Goal: Task Accomplishment & Management: Manage account settings

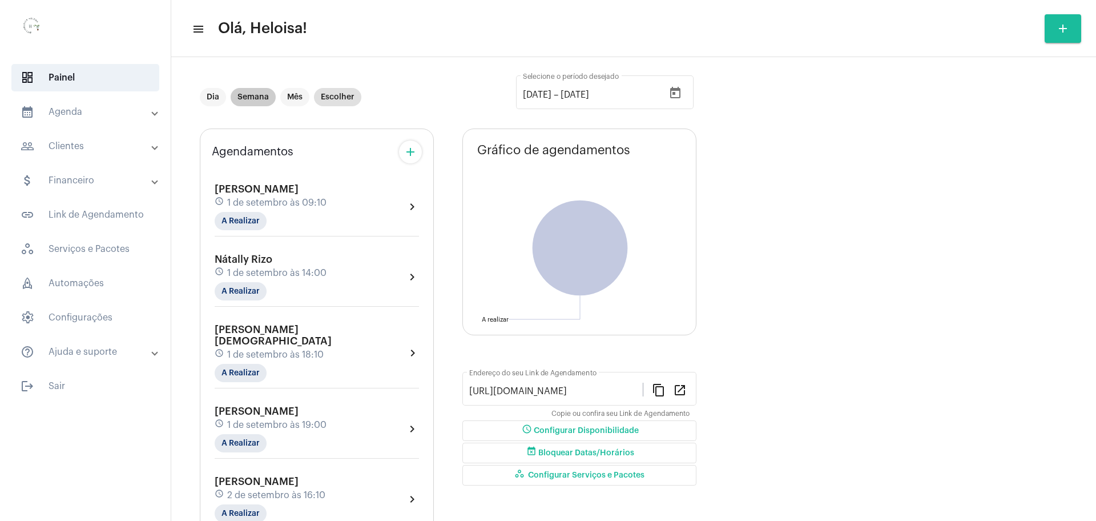
click at [247, 96] on mat-chip "Semana" at bounding box center [253, 97] width 45 height 18
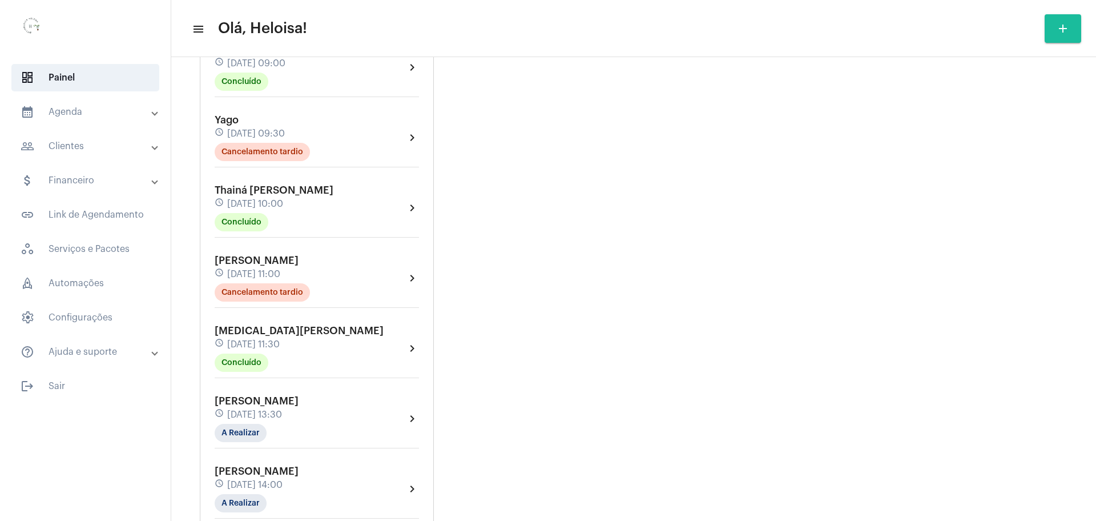
scroll to position [785, 0]
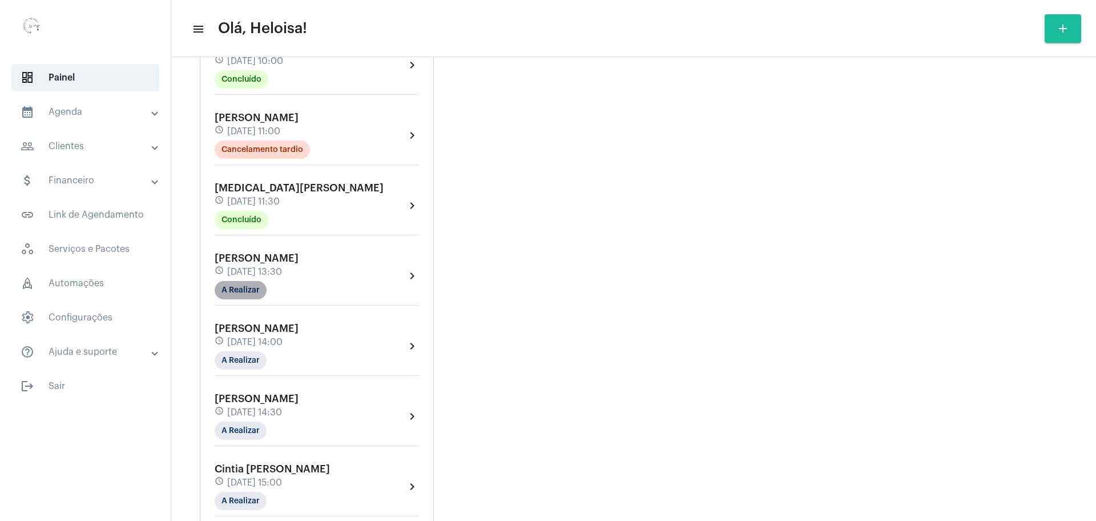
click at [246, 281] on mat-chip "A Realizar" at bounding box center [241, 290] width 52 height 18
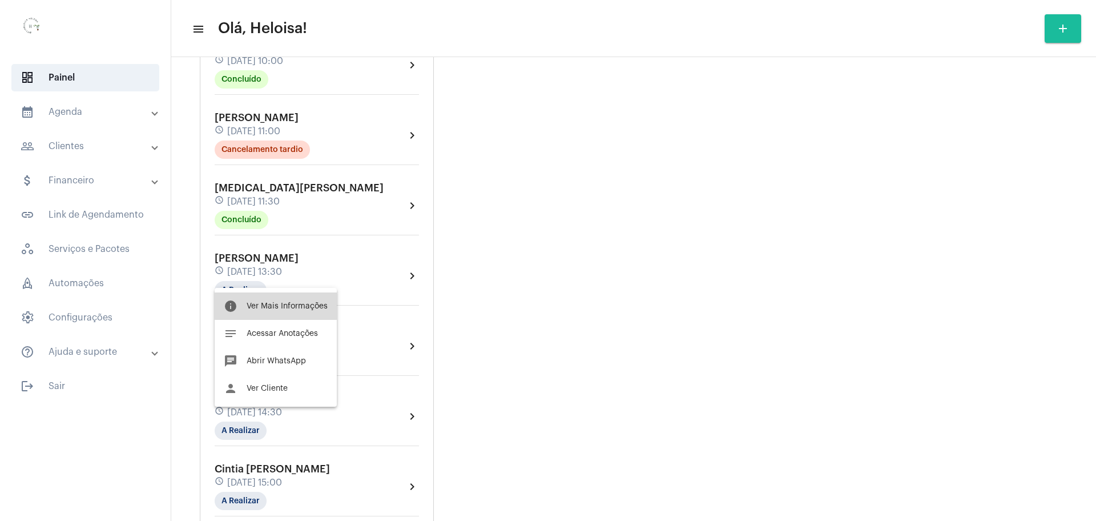
click at [276, 305] on span "Ver Mais Informações" at bounding box center [287, 306] width 81 height 8
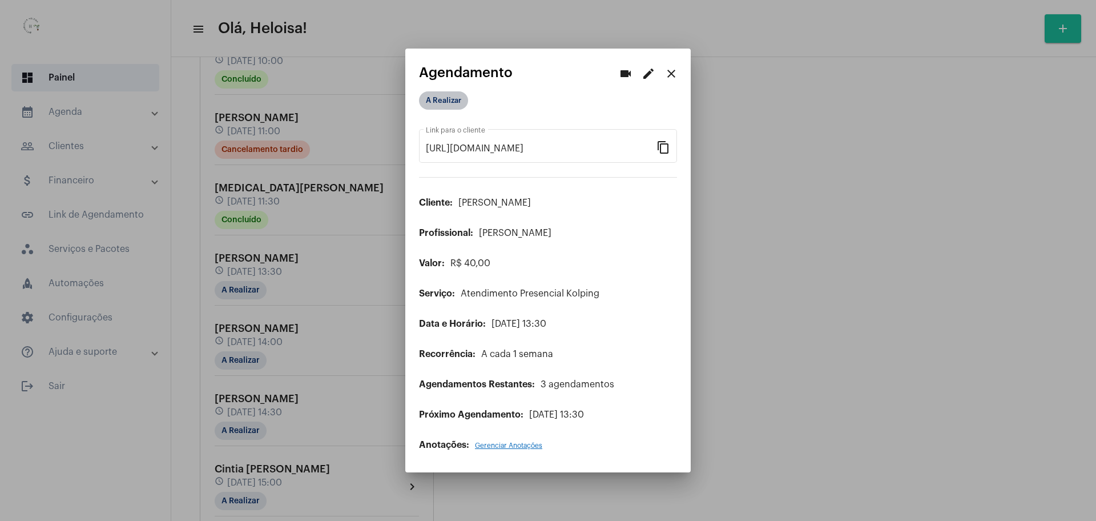
click at [443, 102] on mat-chip "A Realizar" at bounding box center [443, 100] width 49 height 18
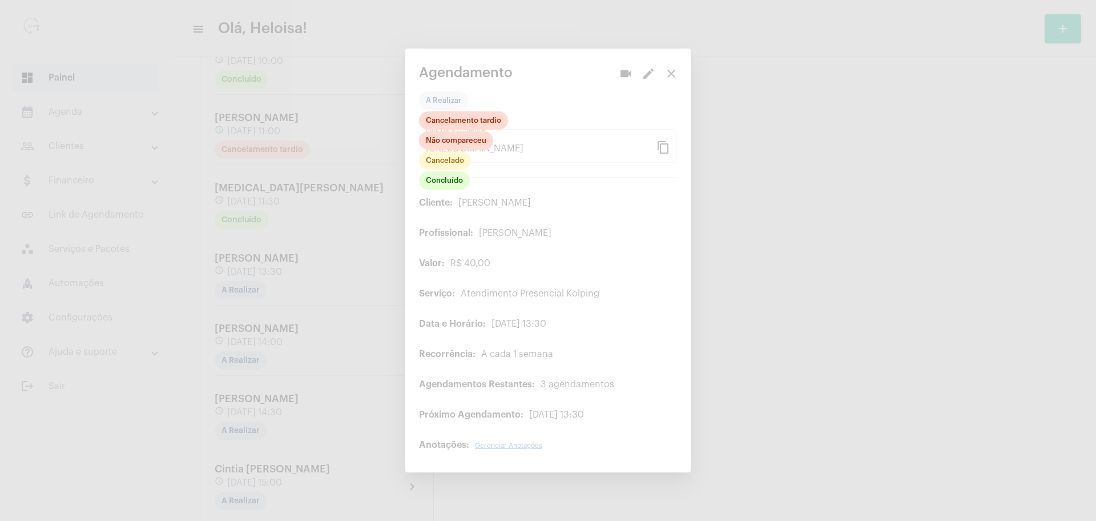
click at [441, 191] on div at bounding box center [548, 260] width 1096 height 521
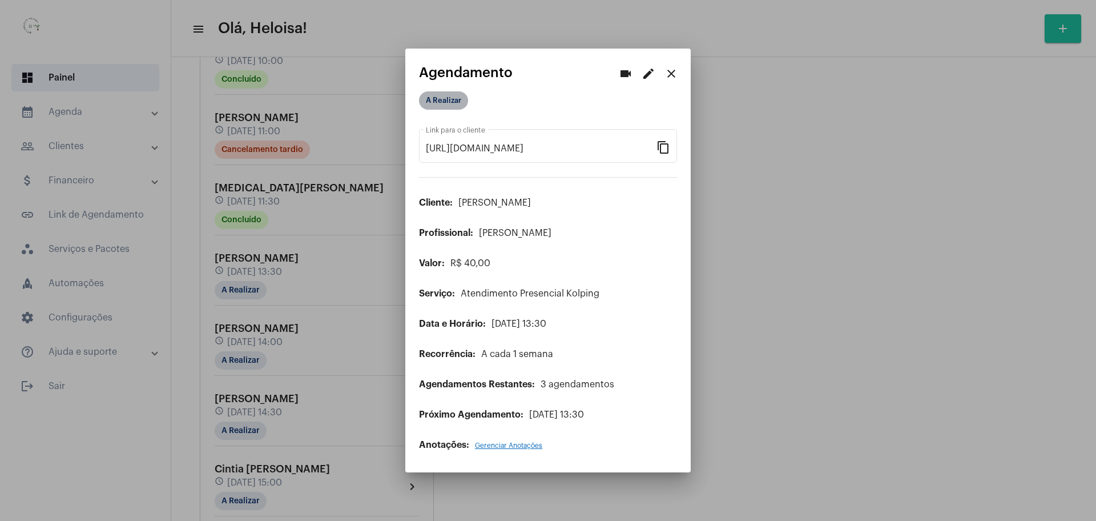
click at [433, 102] on mat-chip "A Realizar" at bounding box center [443, 100] width 49 height 18
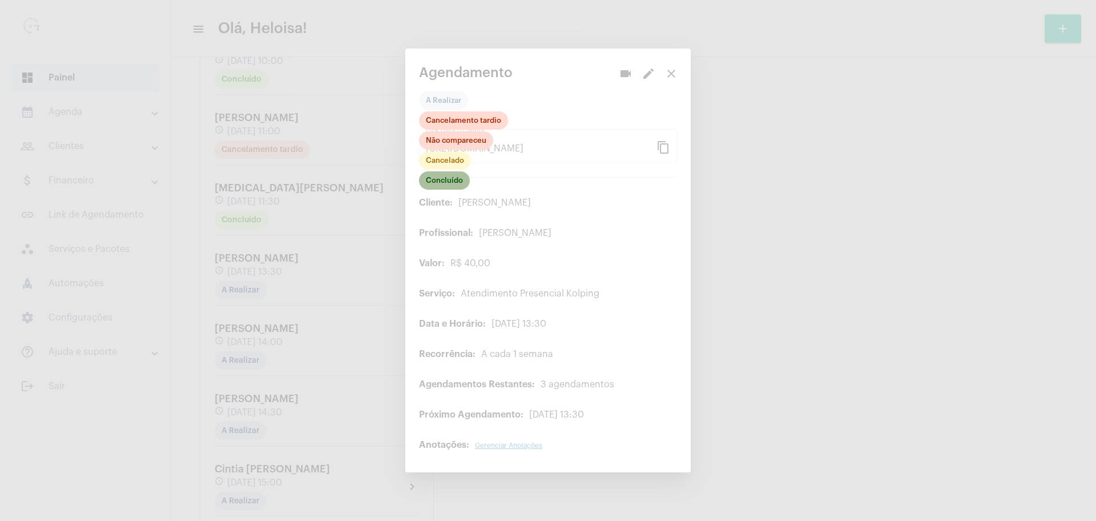
click at [431, 182] on mat-chip "Concluído" at bounding box center [444, 180] width 51 height 18
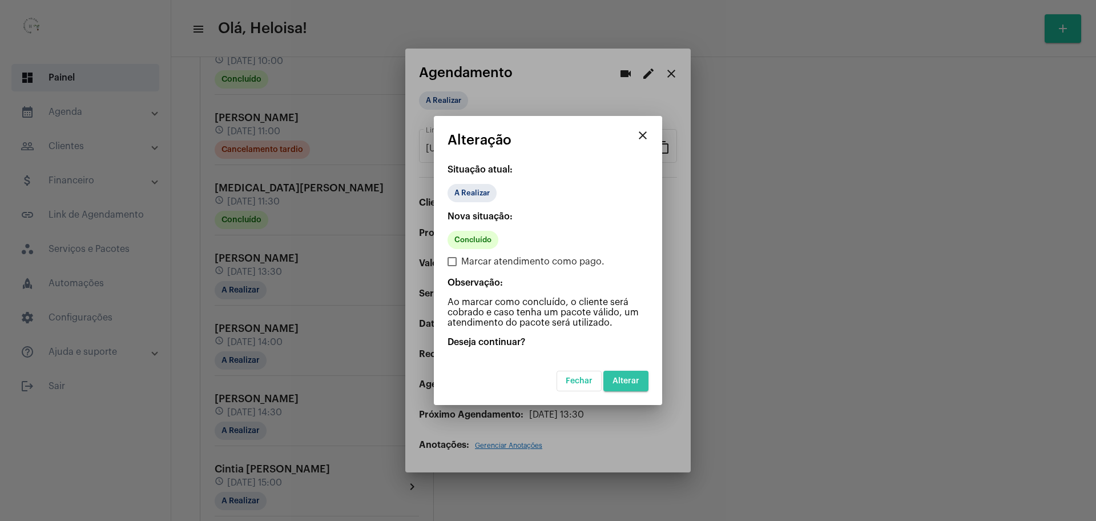
click at [632, 386] on button "Alterar" at bounding box center [626, 381] width 45 height 21
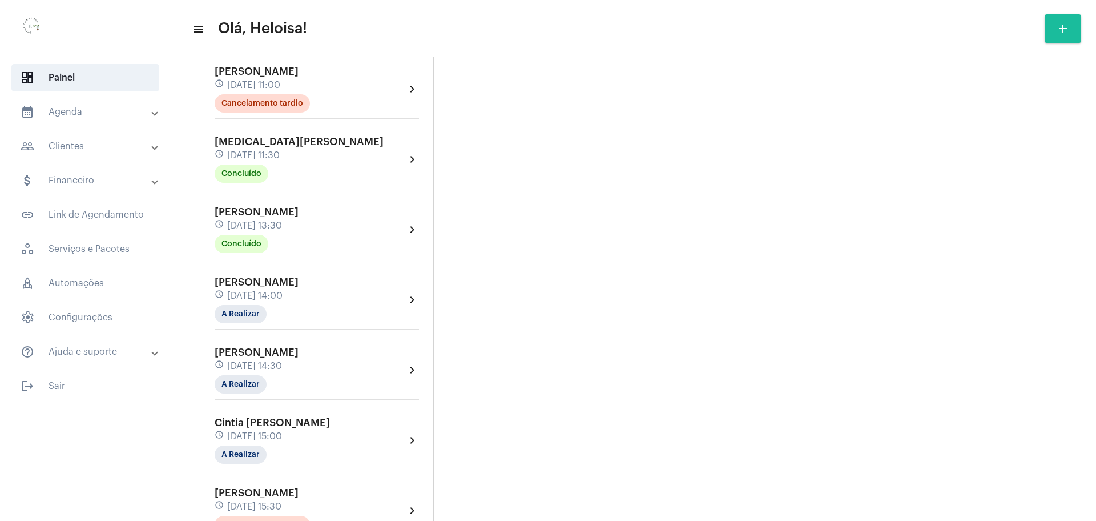
scroll to position [928, 0]
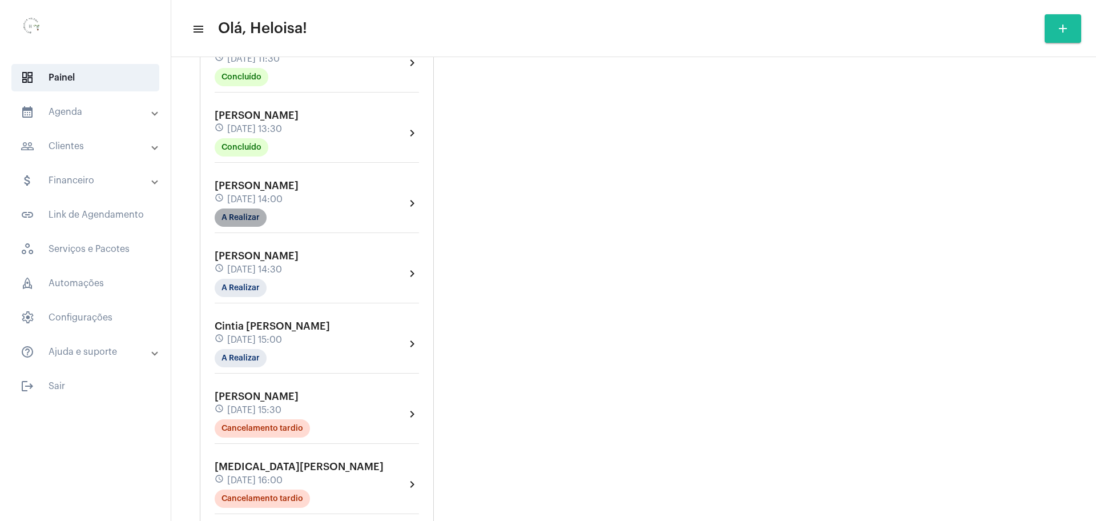
click at [241, 208] on mat-chip "A Realizar" at bounding box center [241, 217] width 52 height 18
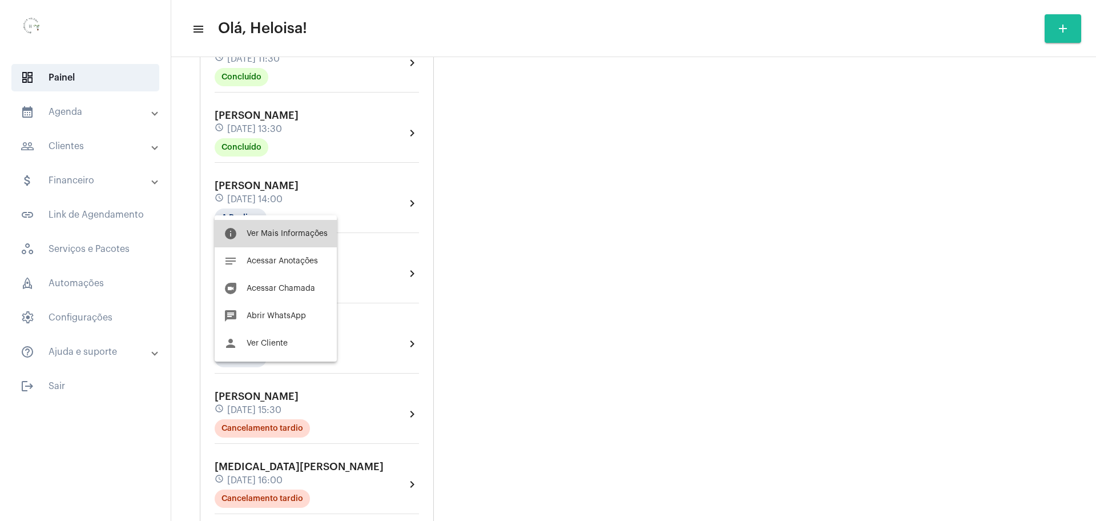
click at [299, 231] on span "Ver Mais Informações" at bounding box center [287, 234] width 81 height 8
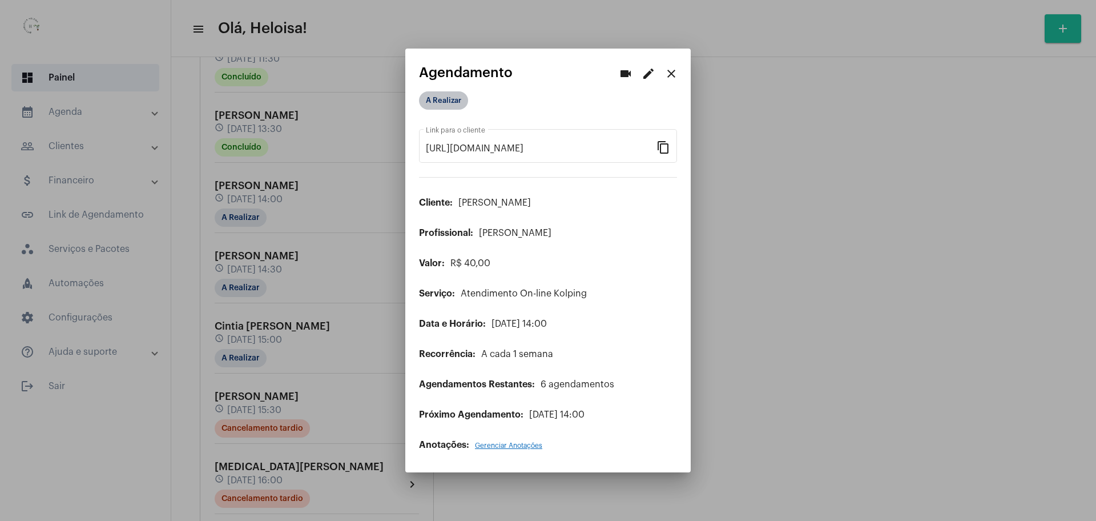
click at [435, 104] on mat-chip "A Realizar" at bounding box center [443, 100] width 49 height 18
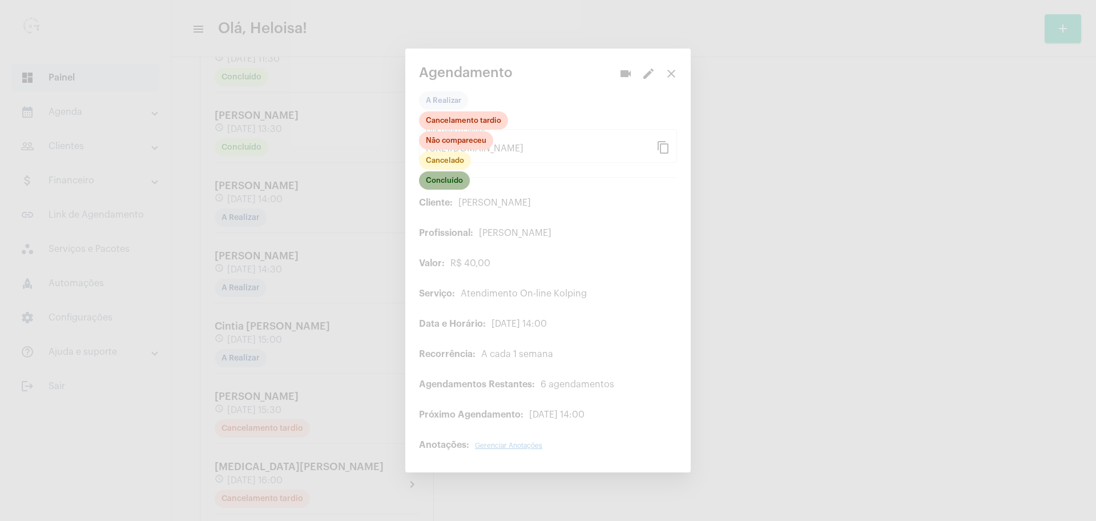
click at [435, 183] on mat-chip "Concluído" at bounding box center [444, 180] width 51 height 18
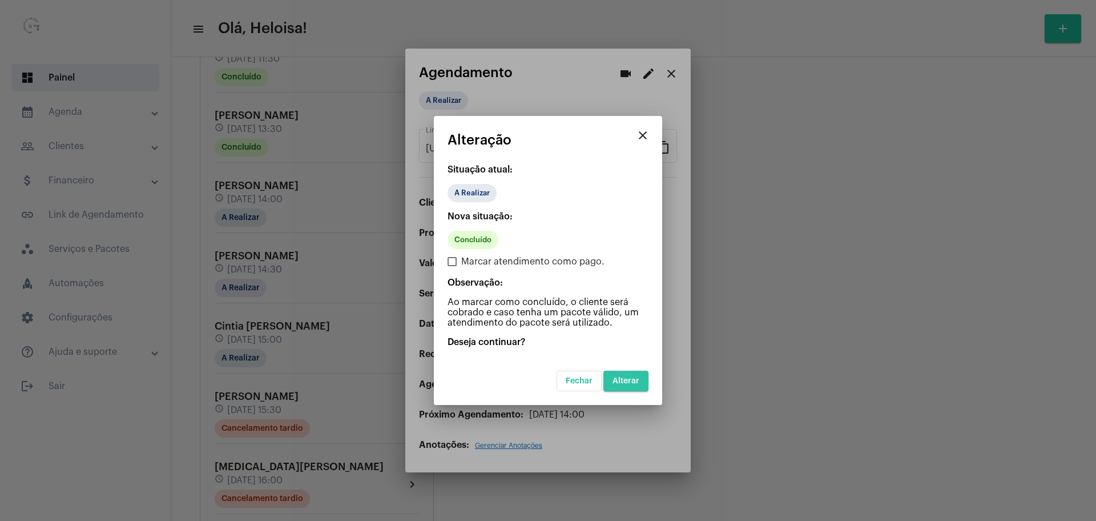
click at [638, 384] on span "Alterar" at bounding box center [626, 381] width 27 height 8
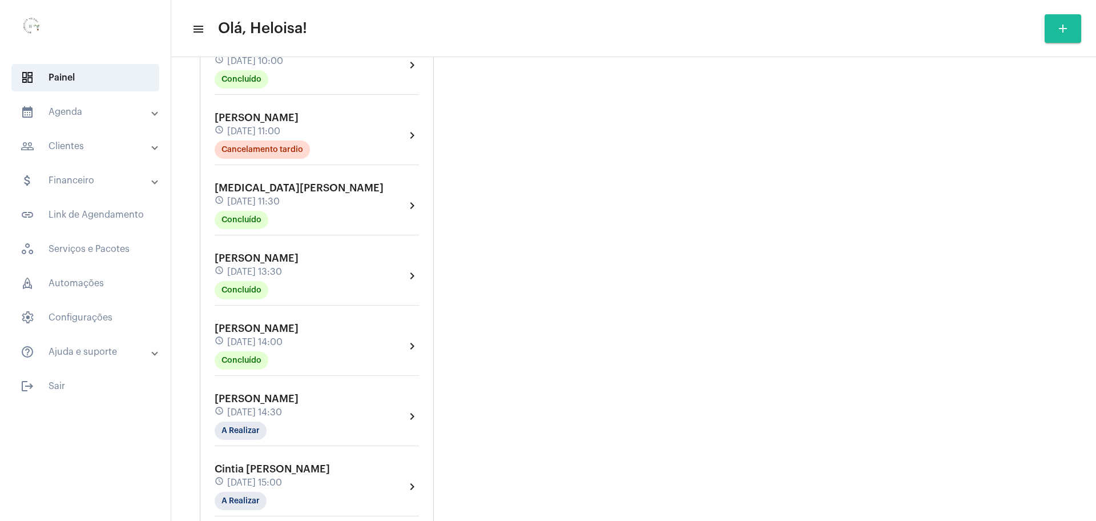
scroll to position [856, 0]
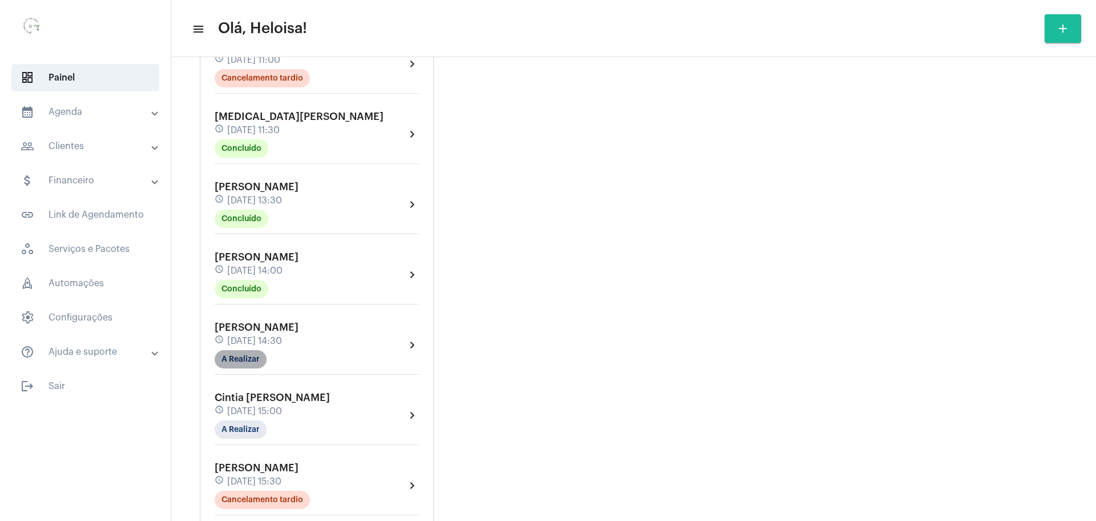
click at [245, 350] on mat-chip "A Realizar" at bounding box center [241, 359] width 52 height 18
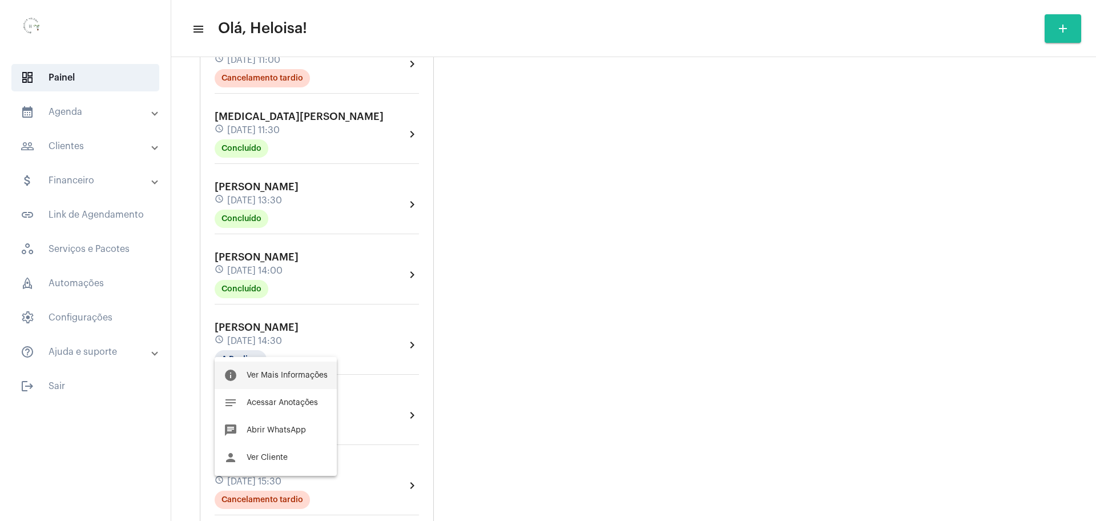
click at [282, 374] on span "Ver Mais Informações" at bounding box center [287, 375] width 81 height 8
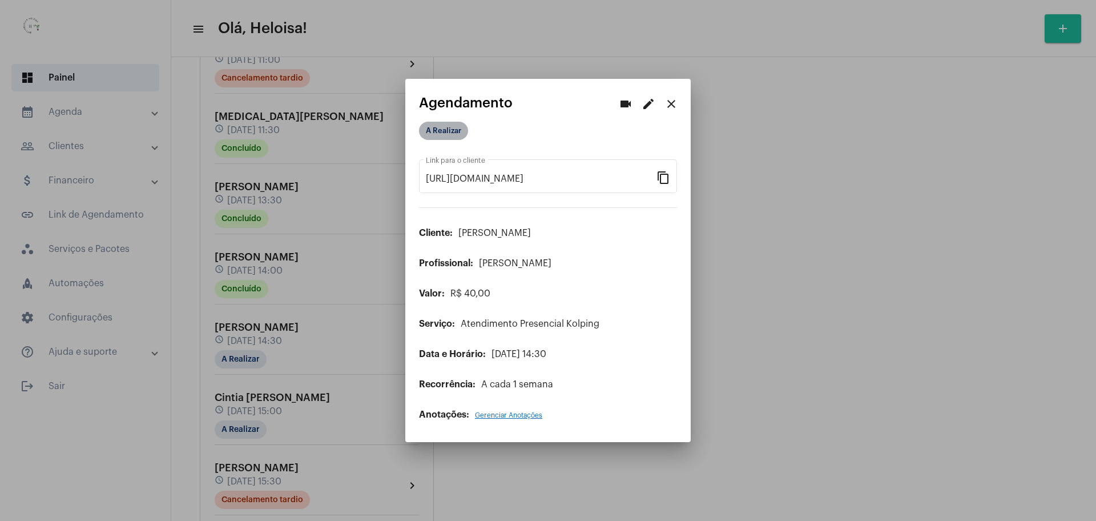
click at [442, 138] on mat-chip "A Realizar" at bounding box center [443, 131] width 49 height 18
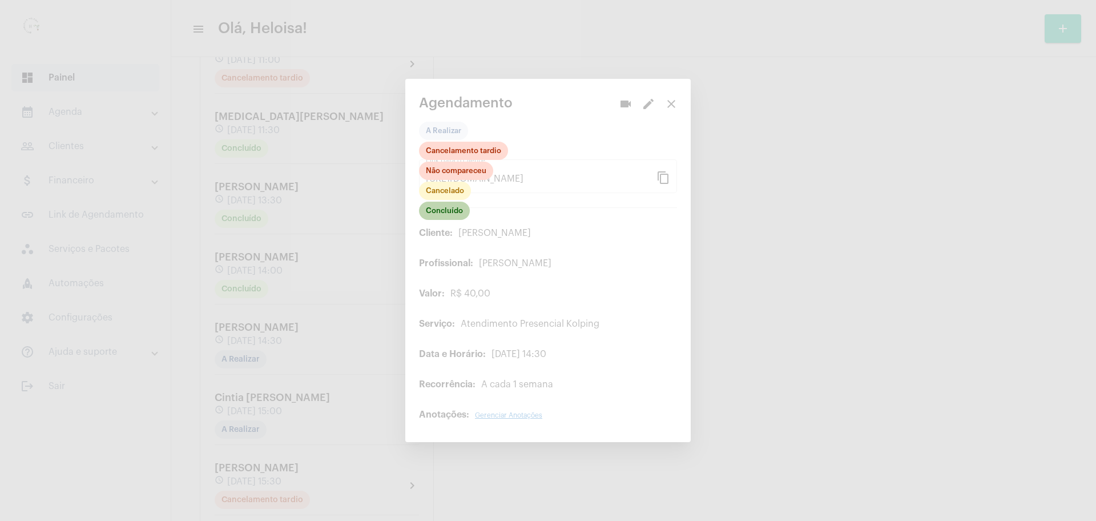
click at [441, 215] on mat-chip "Concluído" at bounding box center [444, 211] width 51 height 18
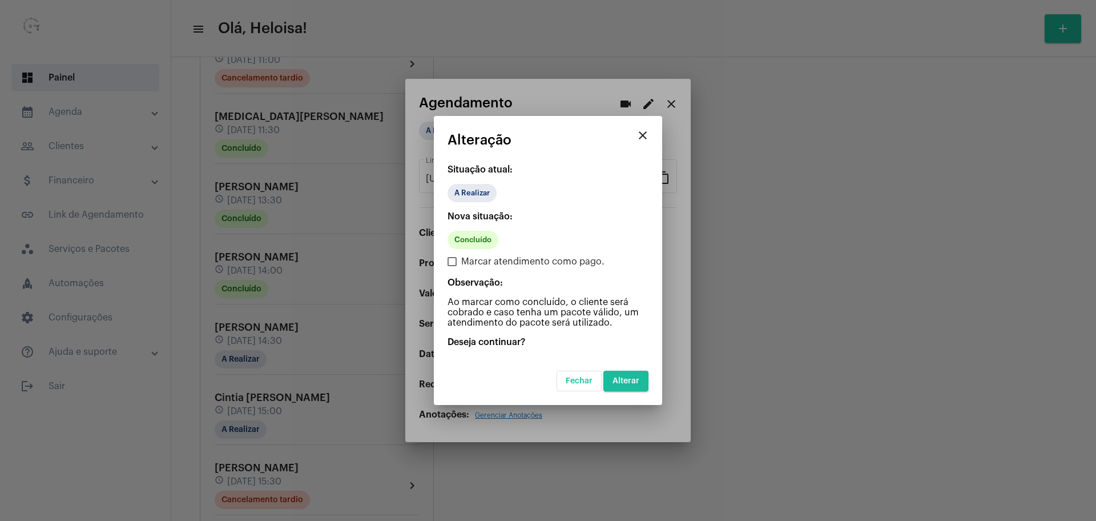
click at [630, 390] on mat-dialog-container "close Alteração Situação atual: A Realizar Nova situação: Concluído Marcar aten…" at bounding box center [548, 260] width 228 height 289
click at [631, 380] on span "Alterar" at bounding box center [626, 381] width 27 height 8
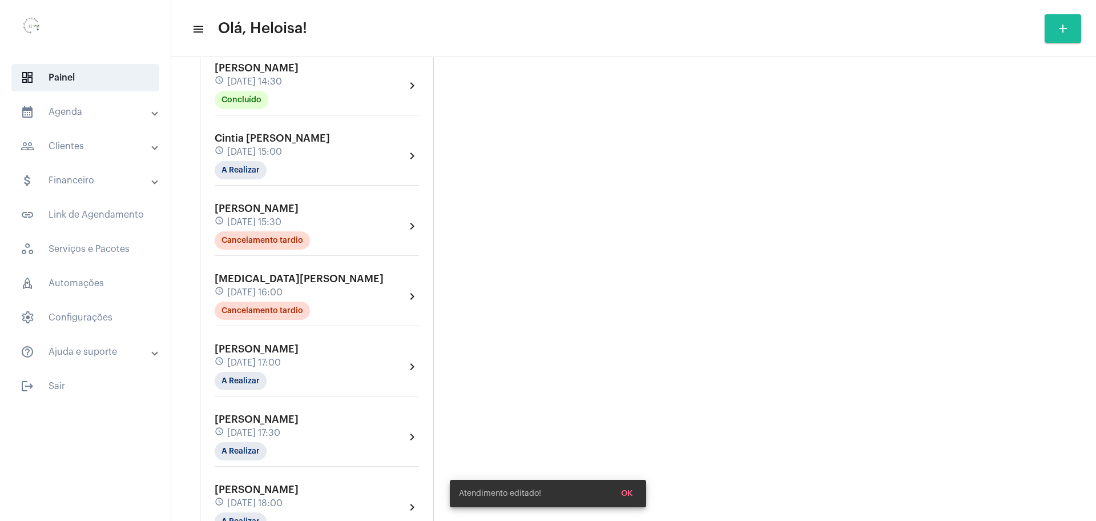
scroll to position [1142, 0]
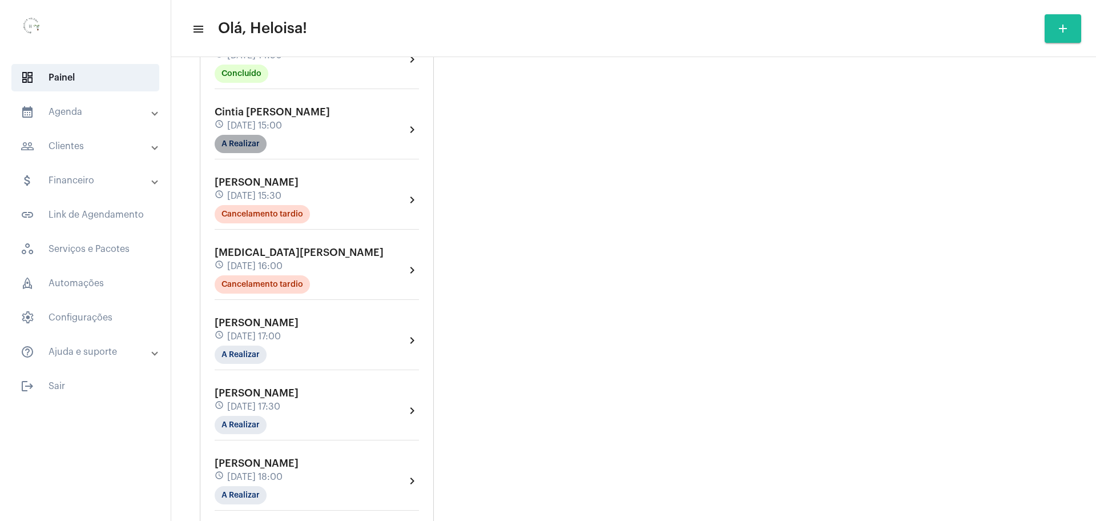
click at [235, 135] on mat-chip "A Realizar" at bounding box center [241, 144] width 52 height 18
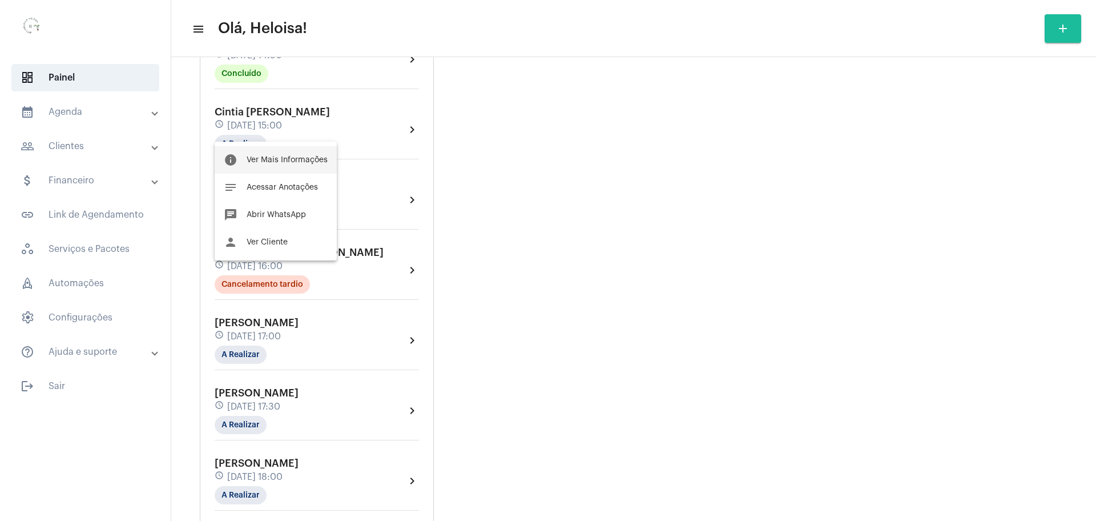
click at [293, 160] on span "Ver Mais Informações" at bounding box center [287, 160] width 81 height 8
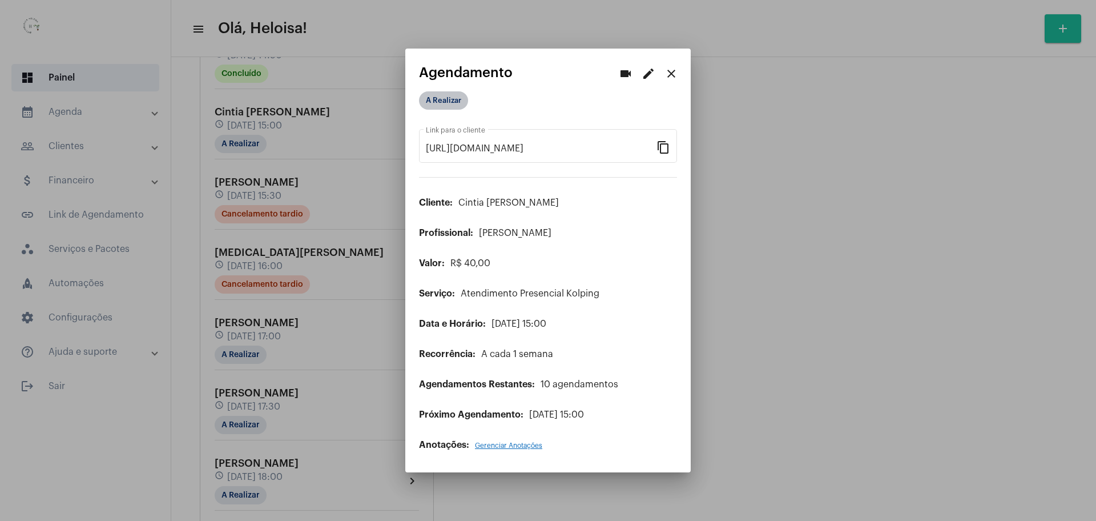
click at [441, 102] on mat-chip "A Realizar" at bounding box center [443, 100] width 49 height 18
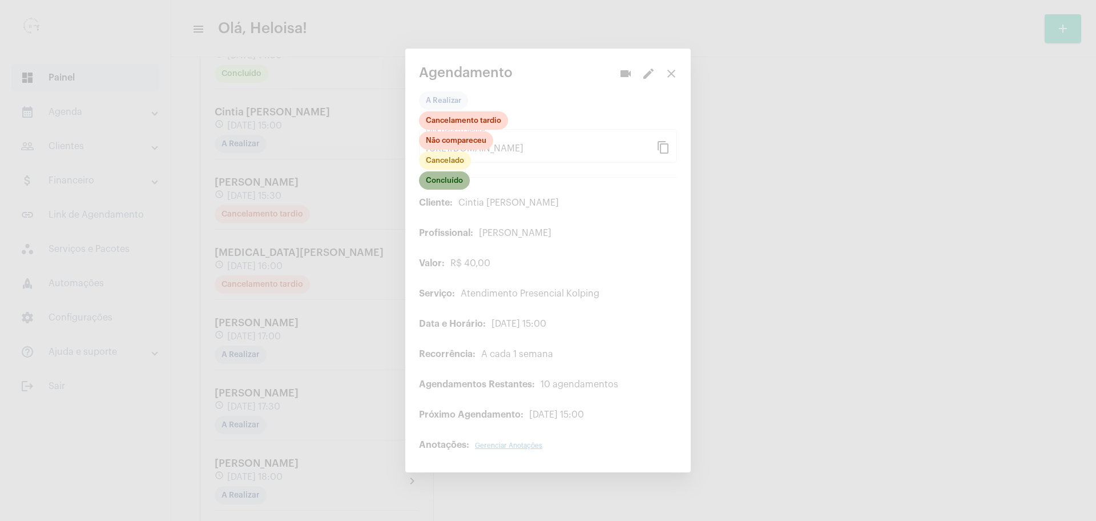
click at [440, 176] on mat-chip "Concluído" at bounding box center [444, 180] width 51 height 18
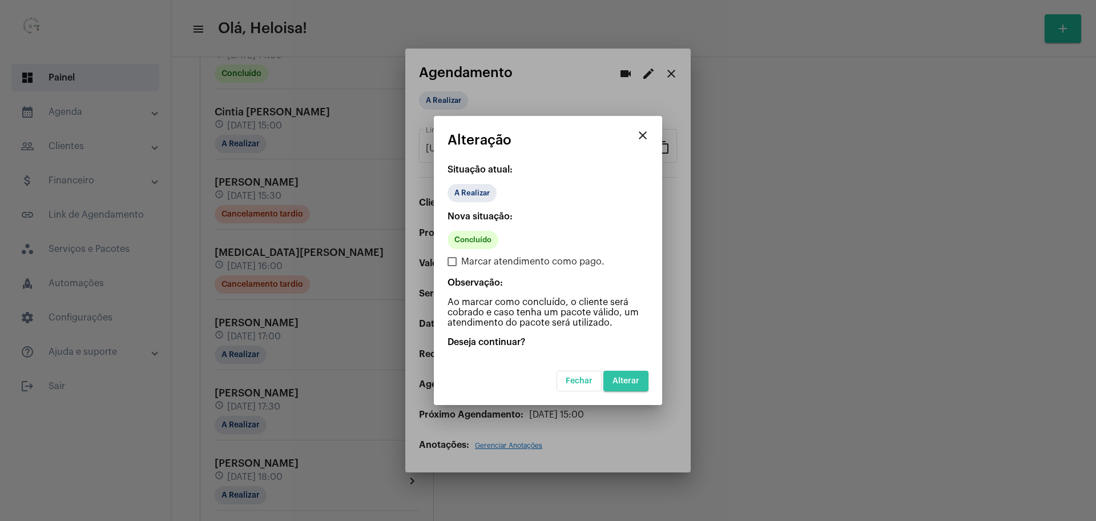
drag, startPoint x: 636, startPoint y: 382, endPoint x: 632, endPoint y: 363, distance: 19.3
click at [636, 383] on span "Alterar" at bounding box center [626, 381] width 27 height 8
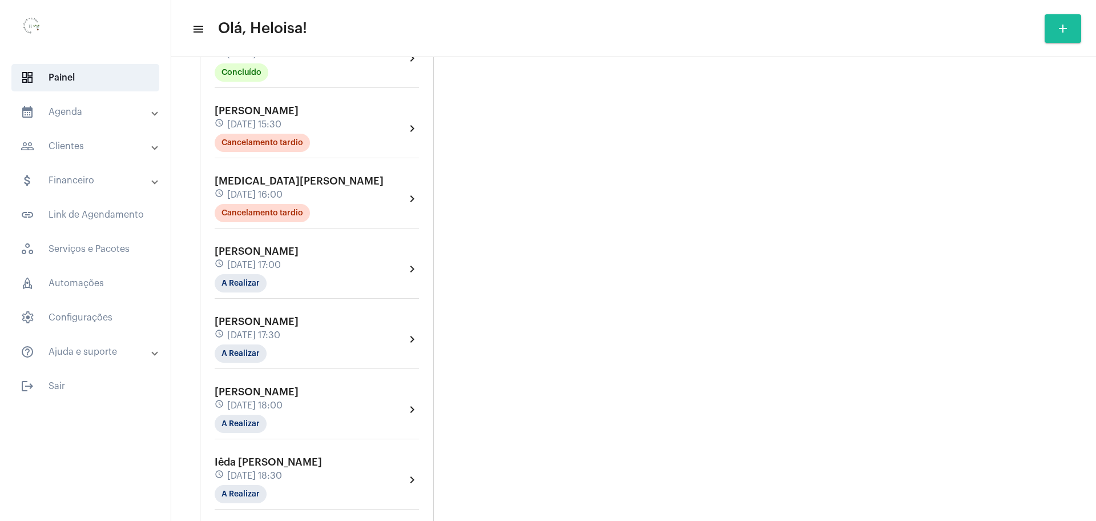
scroll to position [1285, 0]
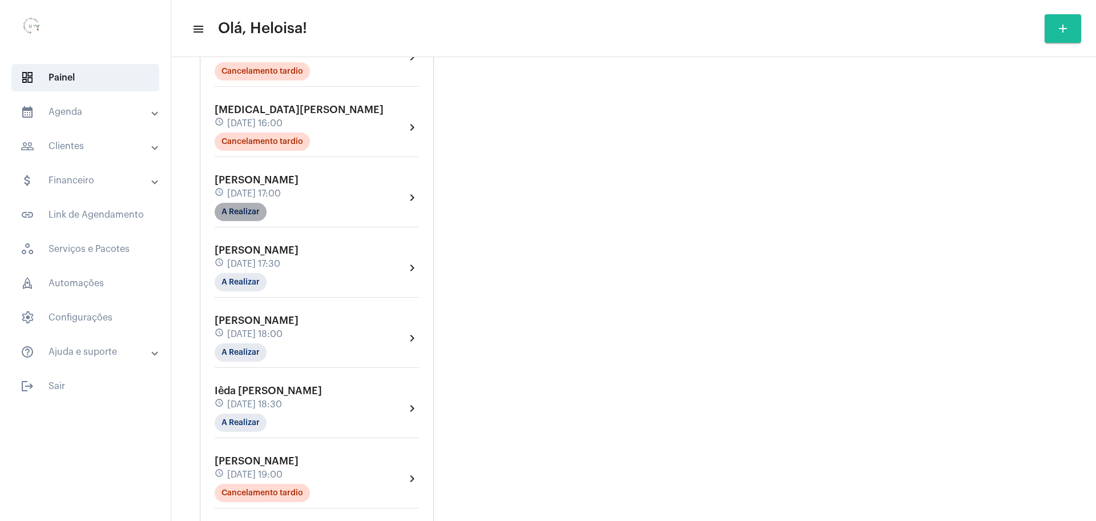
click at [235, 203] on mat-chip "A Realizar" at bounding box center [241, 212] width 52 height 18
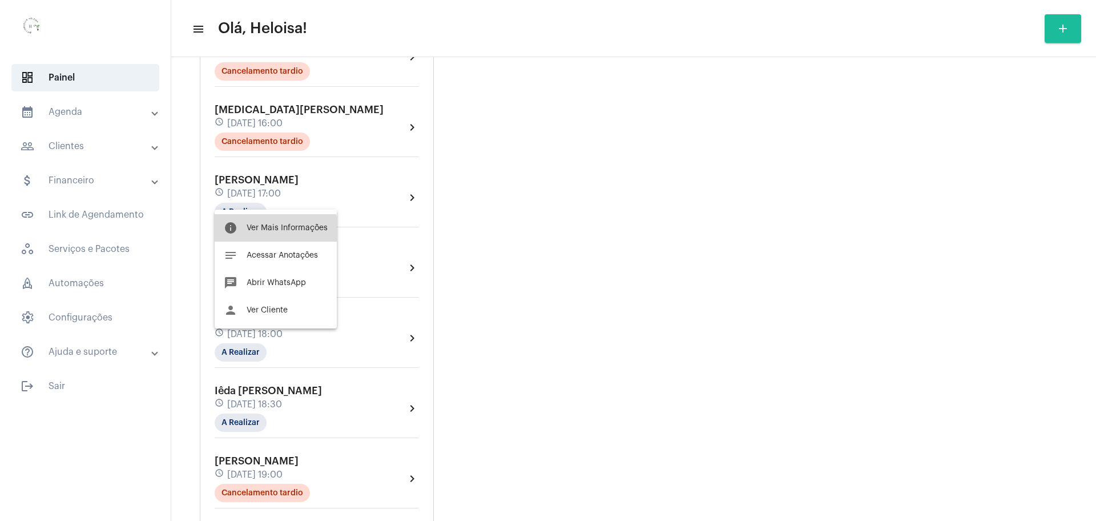
click at [271, 230] on span "Ver Mais Informações" at bounding box center [287, 228] width 81 height 8
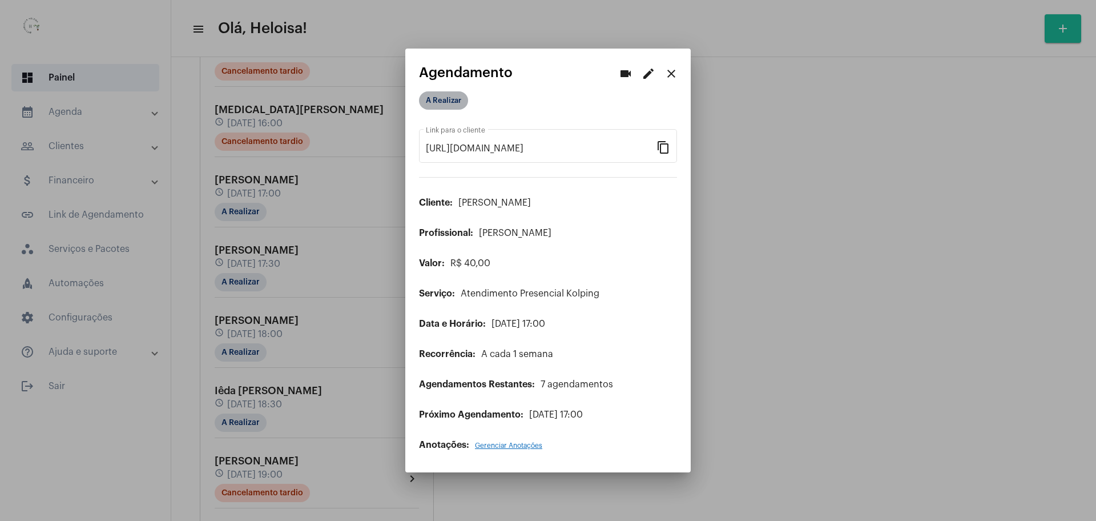
click at [438, 97] on mat-chip "A Realizar" at bounding box center [443, 100] width 49 height 18
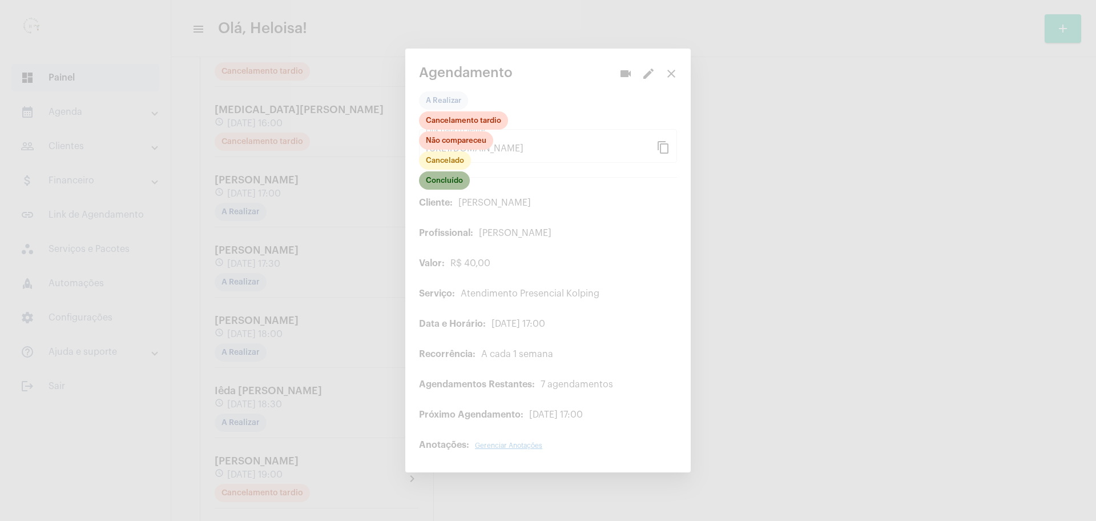
click at [436, 184] on mat-chip "Concluído" at bounding box center [444, 180] width 51 height 18
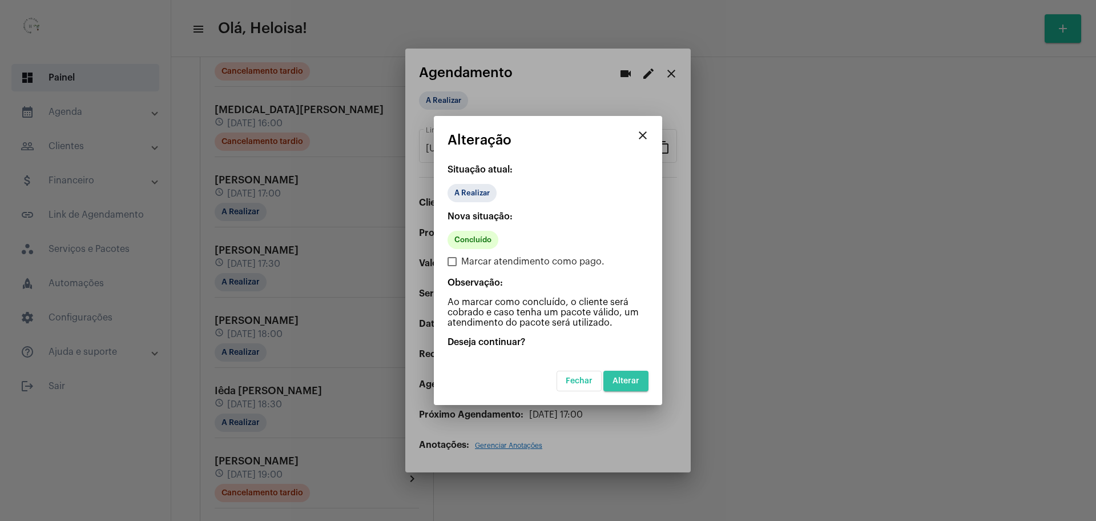
click at [630, 381] on span "Alterar" at bounding box center [626, 381] width 27 height 8
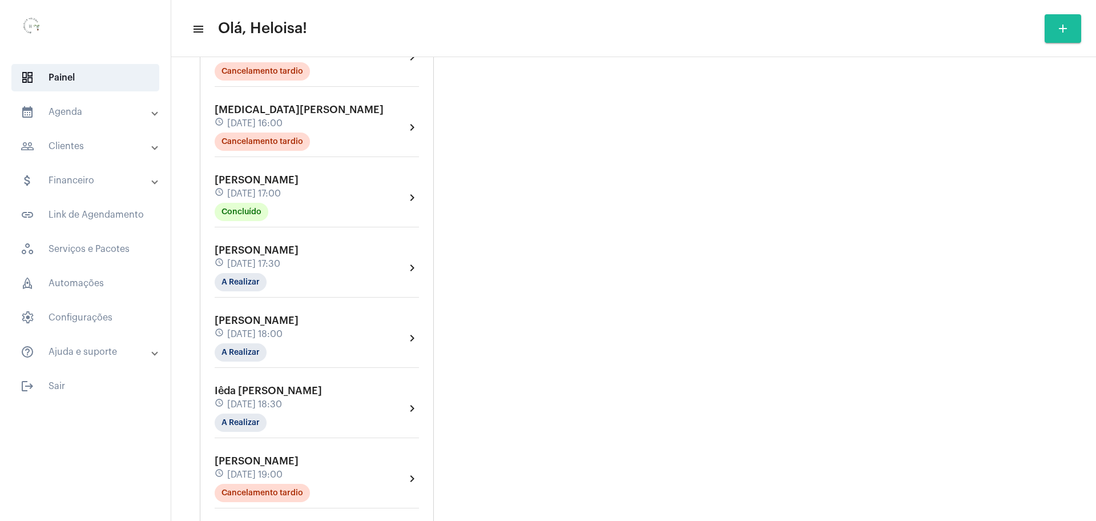
scroll to position [1356, 0]
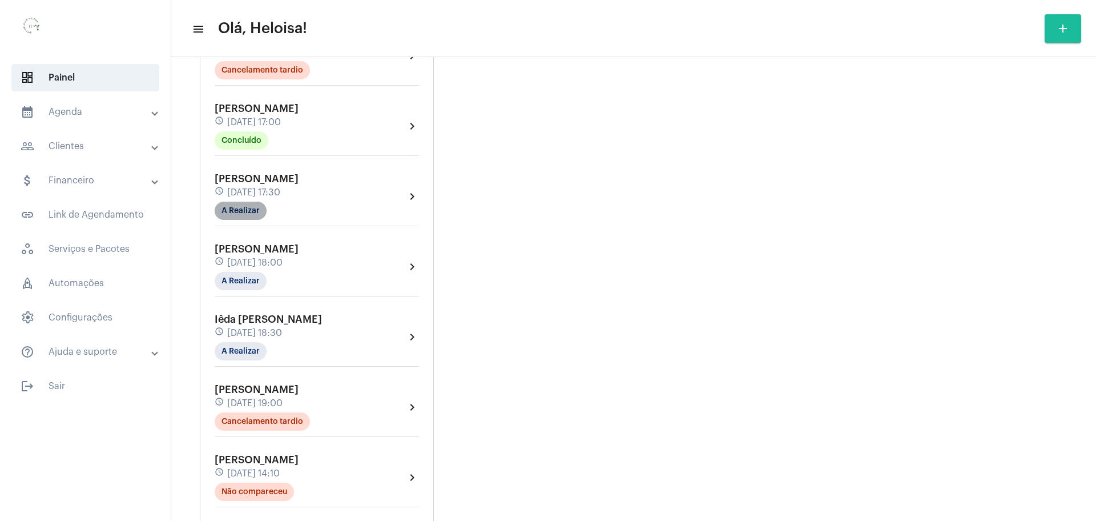
click at [232, 205] on mat-chip "A Realizar" at bounding box center [241, 211] width 52 height 18
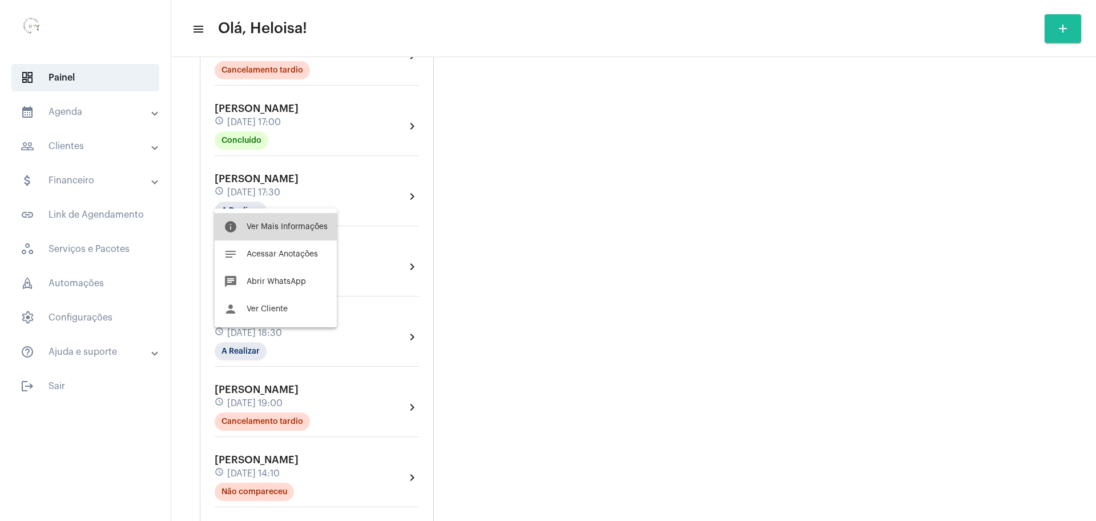
click at [282, 231] on button "info Ver Mais Informações" at bounding box center [276, 226] width 122 height 27
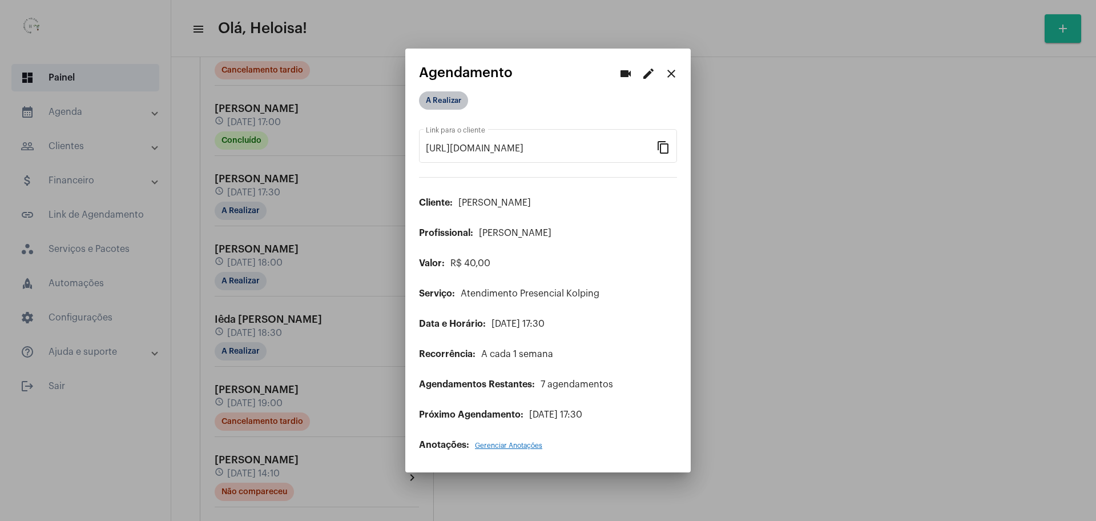
click at [452, 100] on mat-chip "A Realizar" at bounding box center [443, 100] width 49 height 18
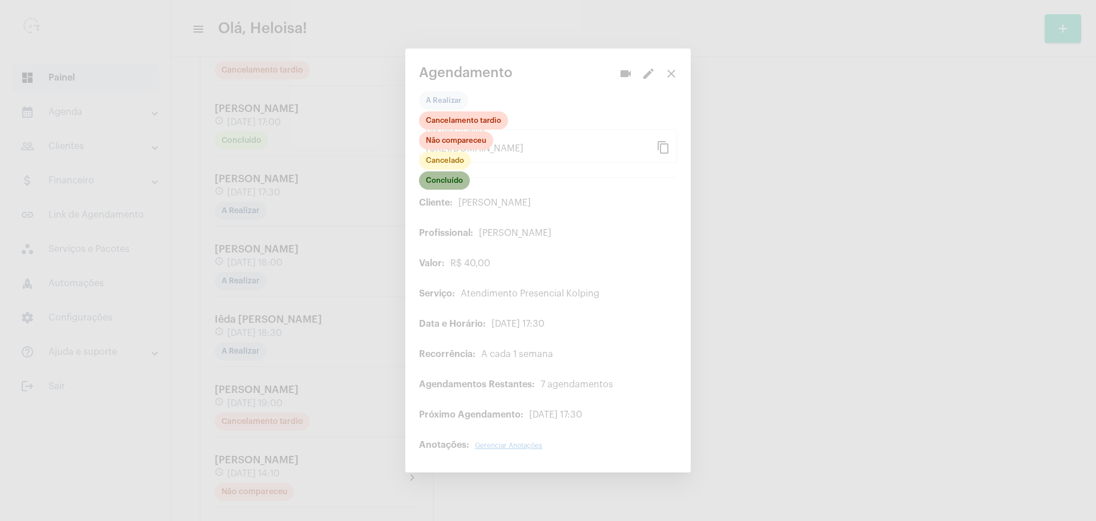
click at [431, 186] on mat-chip "Concluído" at bounding box center [444, 180] width 51 height 18
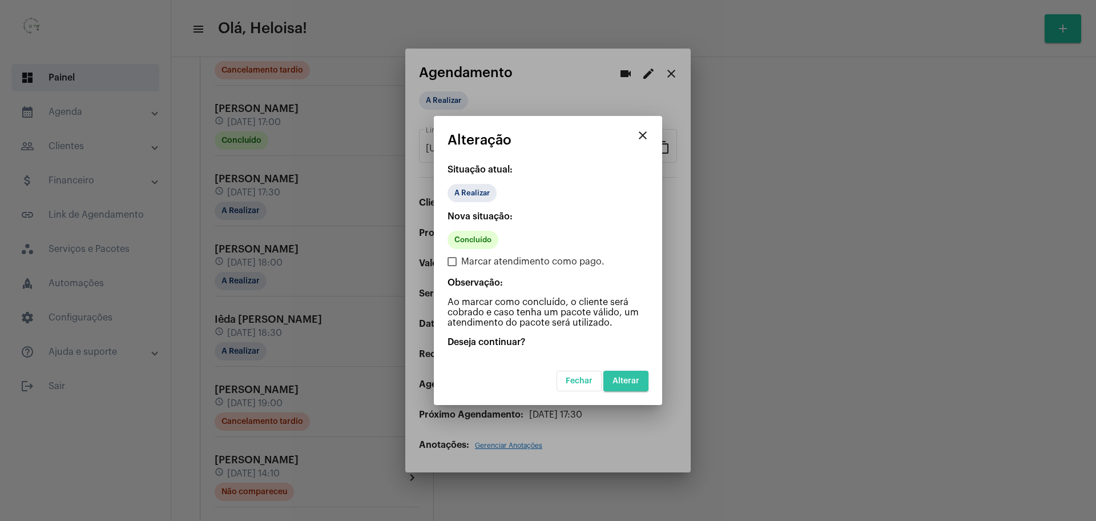
click at [622, 383] on span "Alterar" at bounding box center [626, 381] width 27 height 8
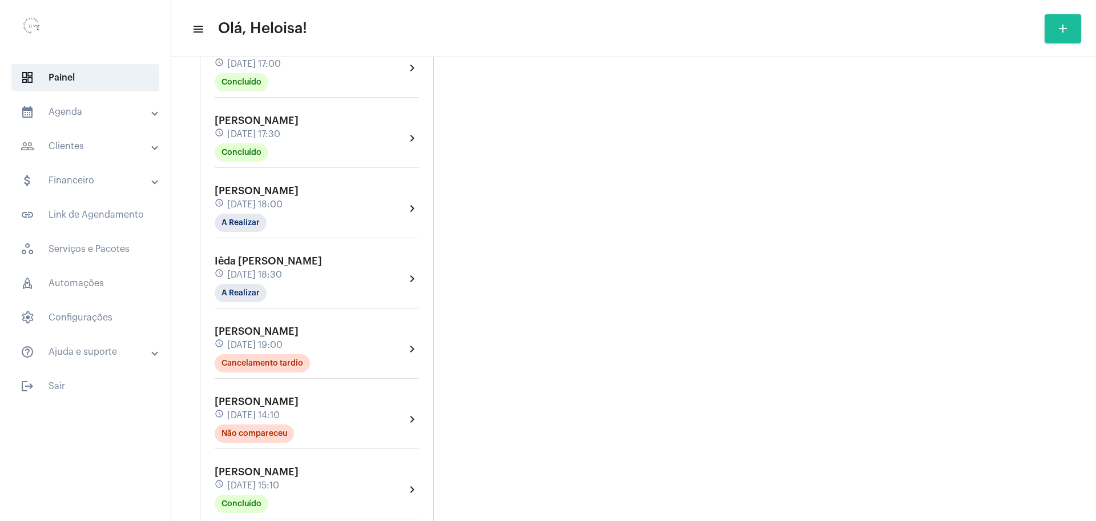
scroll to position [1427, 0]
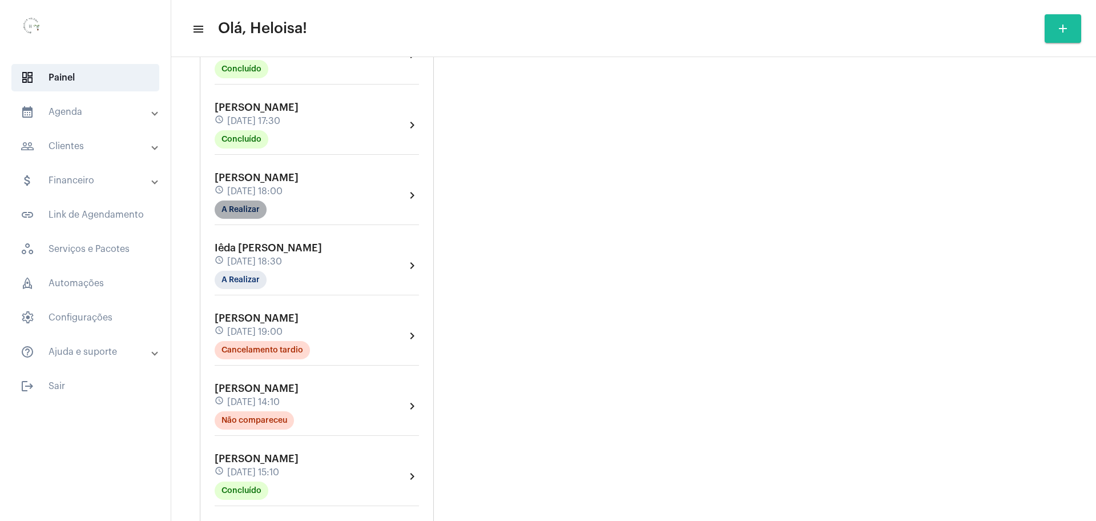
click at [227, 200] on mat-chip "A Realizar" at bounding box center [241, 209] width 52 height 18
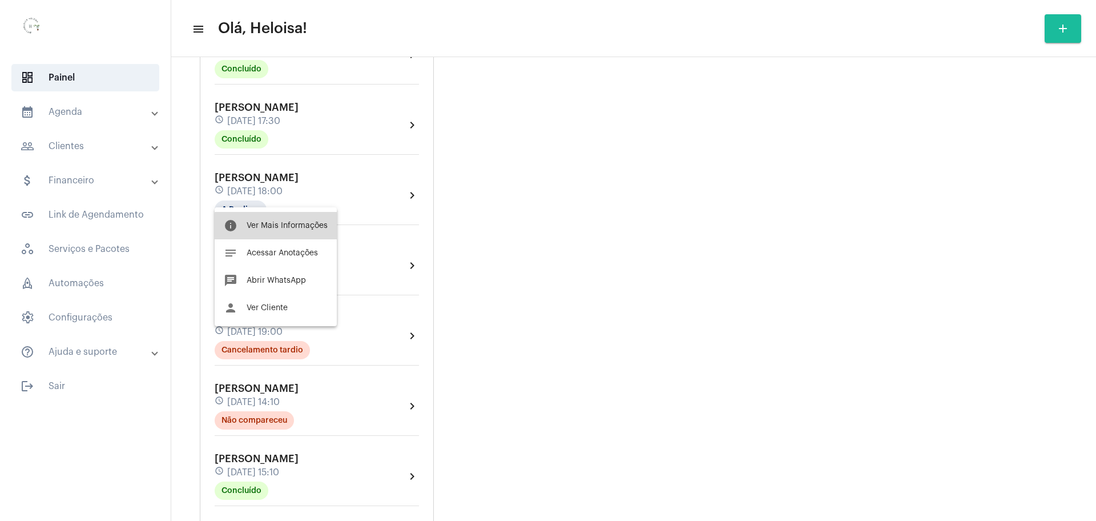
click at [296, 234] on button "info Ver Mais Informações" at bounding box center [276, 225] width 122 height 27
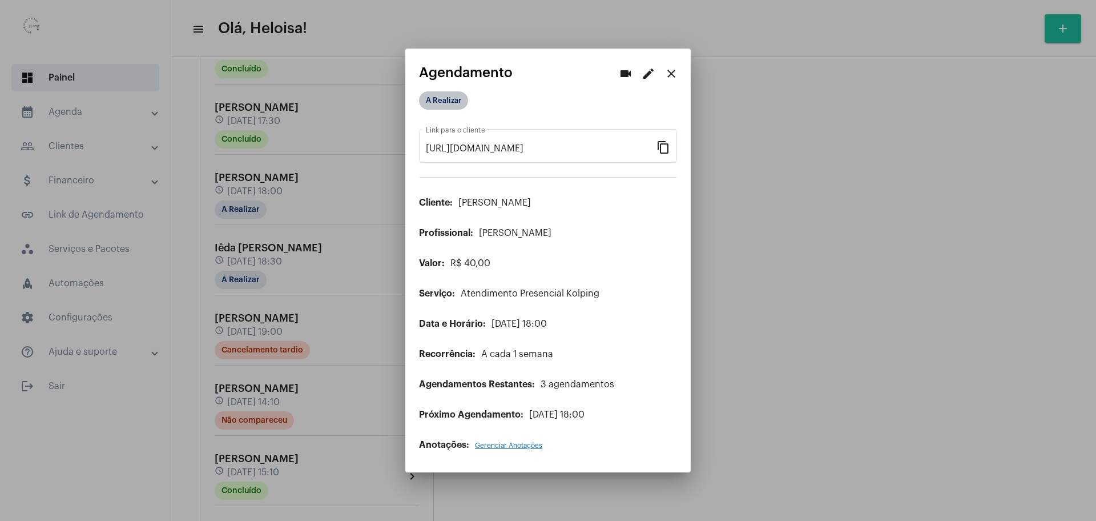
click at [449, 106] on mat-chip "A Realizar" at bounding box center [443, 100] width 49 height 18
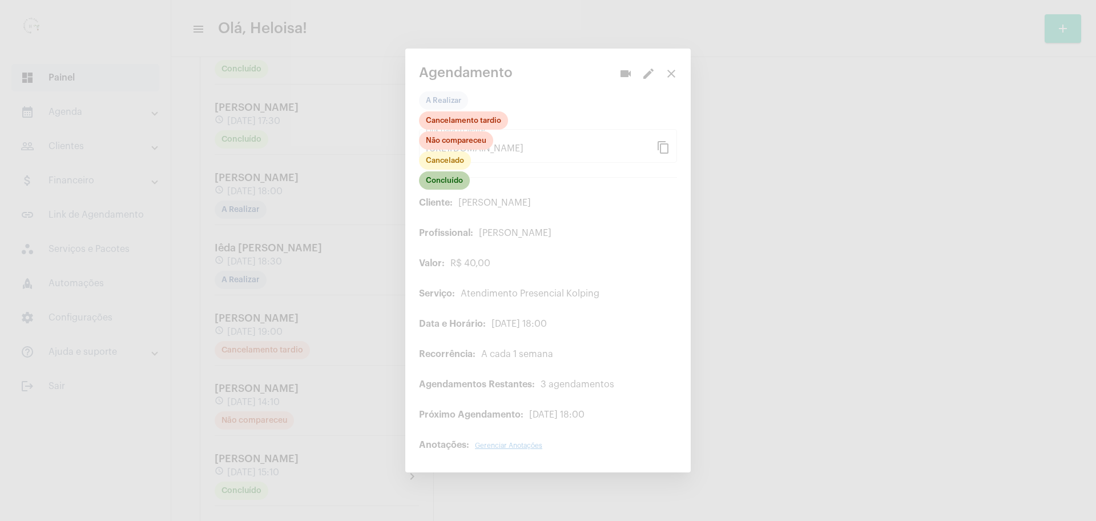
click at [437, 183] on mat-chip "Concluído" at bounding box center [444, 180] width 51 height 18
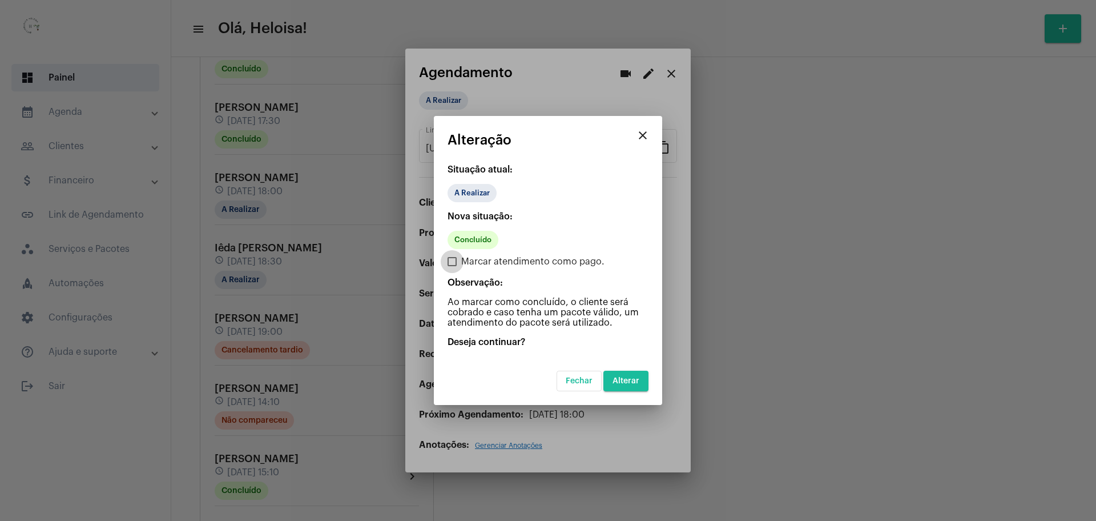
click at [449, 263] on span at bounding box center [452, 261] width 9 height 9
click at [452, 266] on input "Marcar atendimento como pago." at bounding box center [452, 266] width 1 height 1
checkbox input "true"
click at [635, 380] on span "Alterar" at bounding box center [626, 381] width 27 height 8
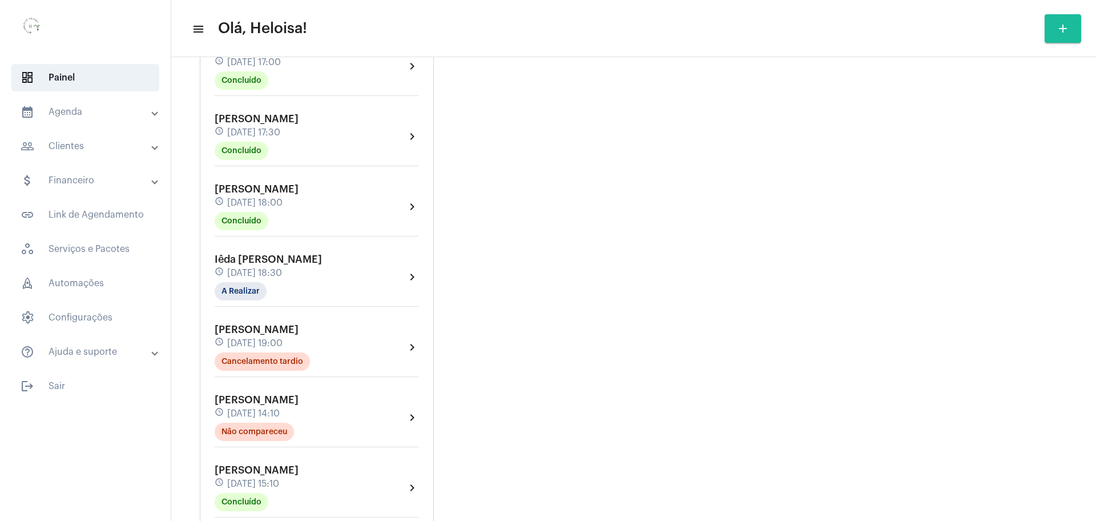
scroll to position [1427, 0]
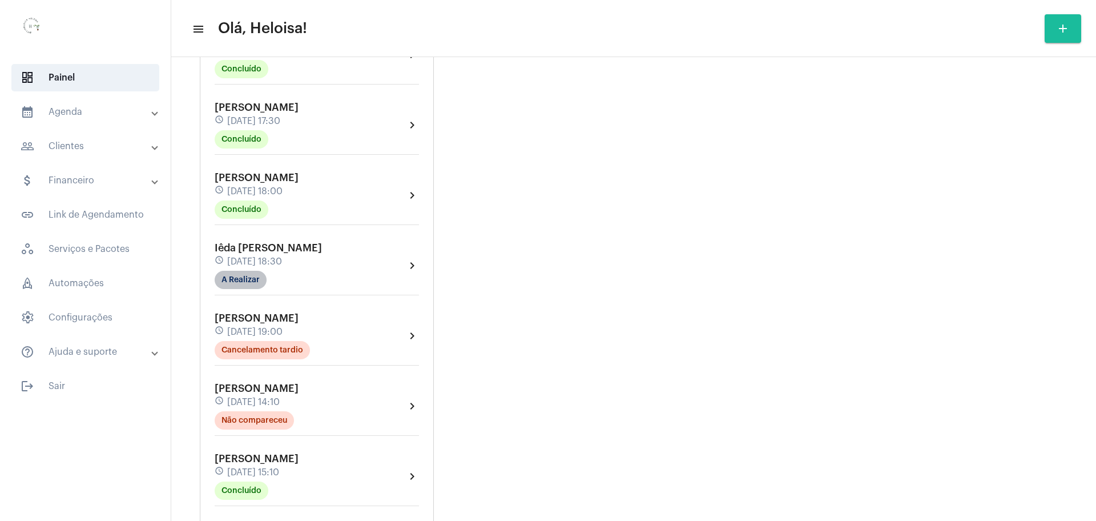
click at [233, 271] on mat-chip "A Realizar" at bounding box center [241, 280] width 52 height 18
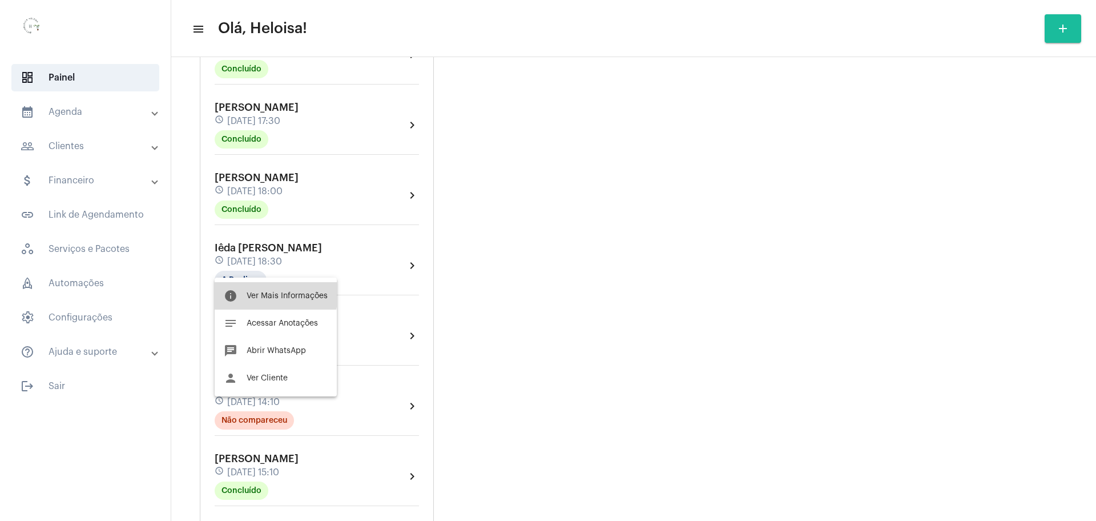
click at [252, 289] on button "info Ver Mais Informações" at bounding box center [276, 295] width 122 height 27
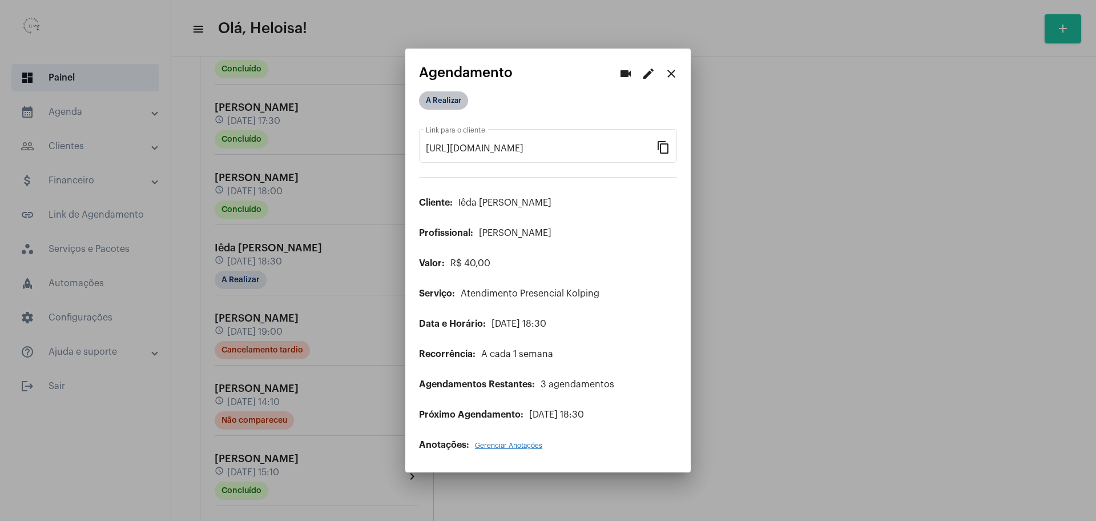
click at [432, 99] on mat-chip "A Realizar" at bounding box center [443, 100] width 49 height 18
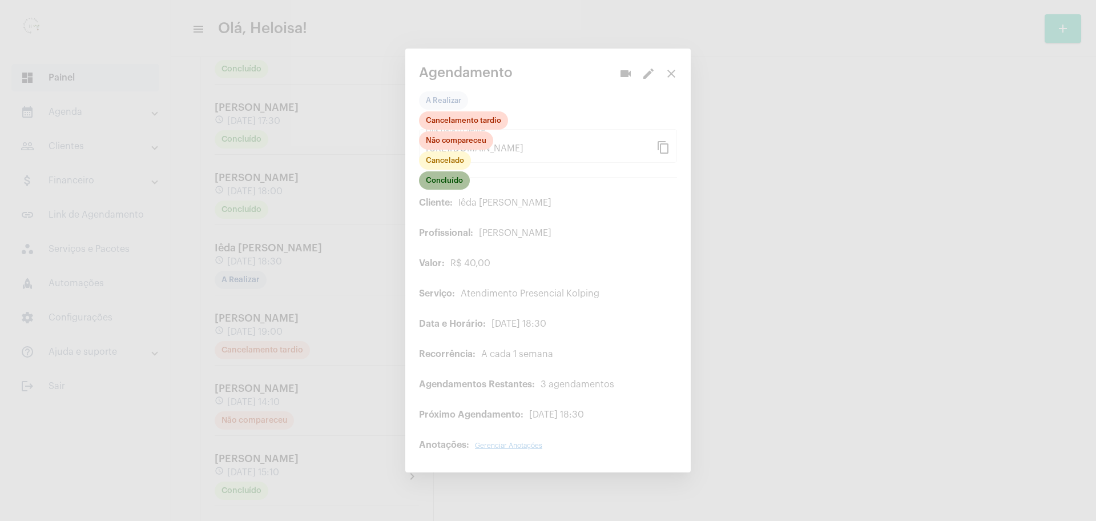
click at [446, 183] on mat-chip "Concluído" at bounding box center [444, 180] width 51 height 18
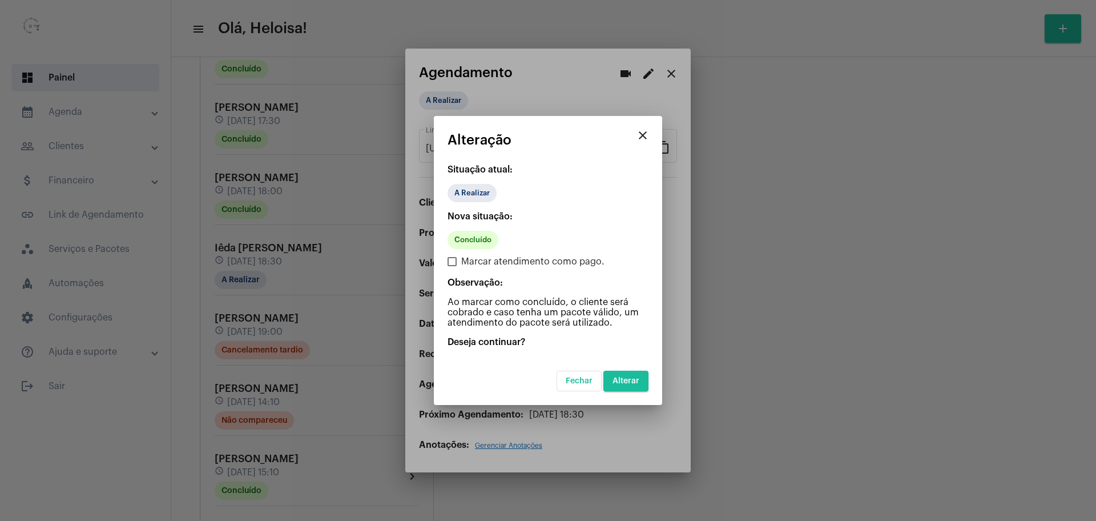
click at [456, 268] on div "Nova situação: Concluído Marcar atendimento como pago. Observação: Ao marcar co…" at bounding box center [548, 269] width 201 height 116
click at [447, 260] on mat-dialog-container "close Alteração Situação atual: A Realizar Nova situação: Concluído Marcar aten…" at bounding box center [548, 260] width 228 height 289
click at [455, 263] on span at bounding box center [452, 261] width 9 height 9
click at [452, 266] on input "Marcar atendimento como pago." at bounding box center [452, 266] width 1 height 1
checkbox input "true"
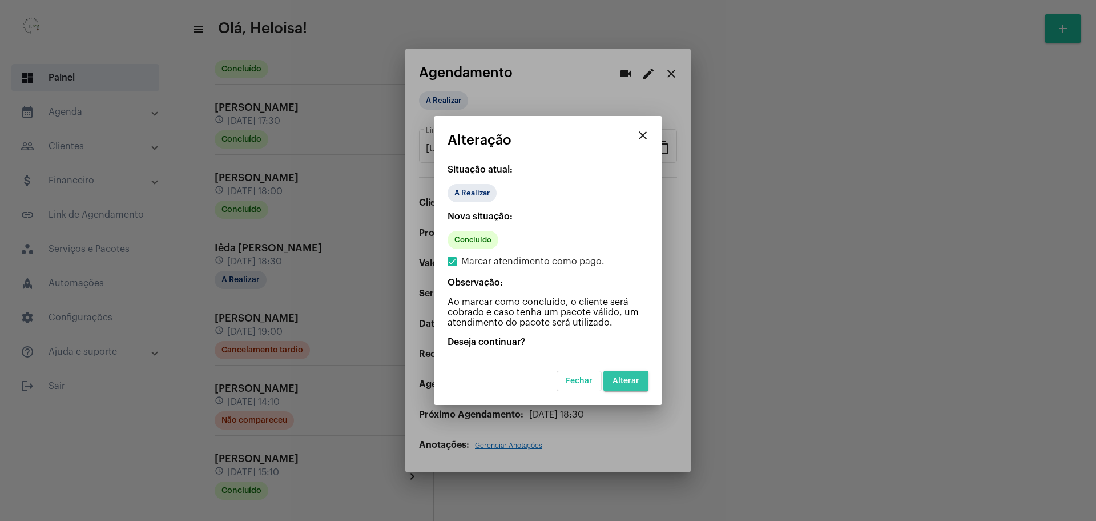
click at [622, 373] on button "Alterar" at bounding box center [626, 381] width 45 height 21
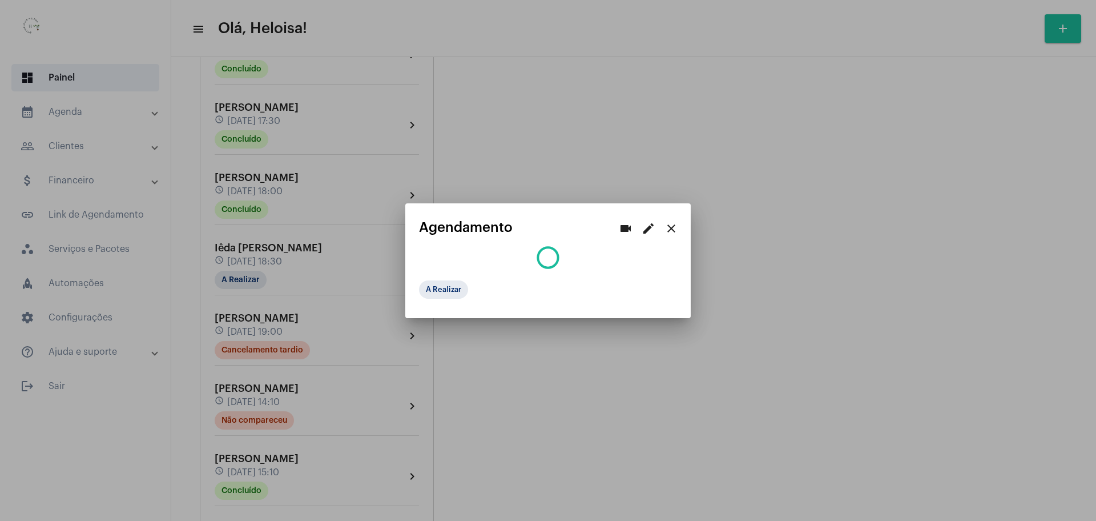
click at [626, 375] on div at bounding box center [548, 260] width 1096 height 521
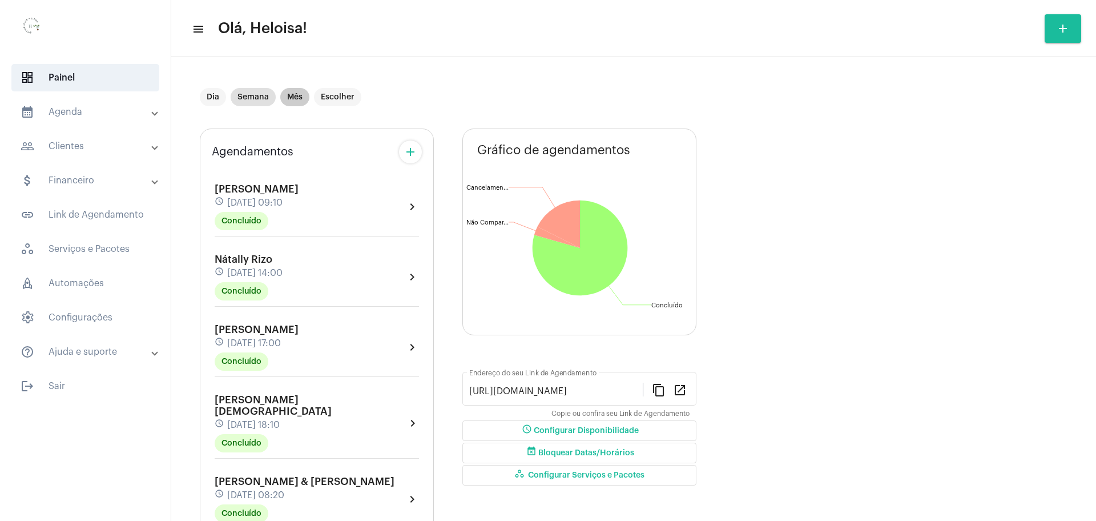
click at [299, 98] on mat-chip "Mês" at bounding box center [294, 97] width 29 height 18
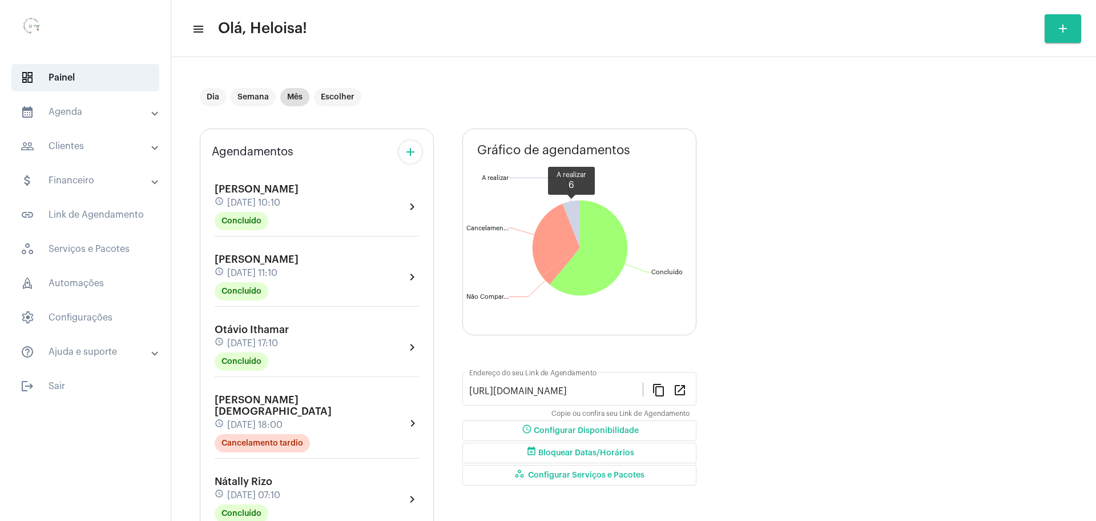
click at [572, 212] on icon at bounding box center [571, 223] width 18 height 47
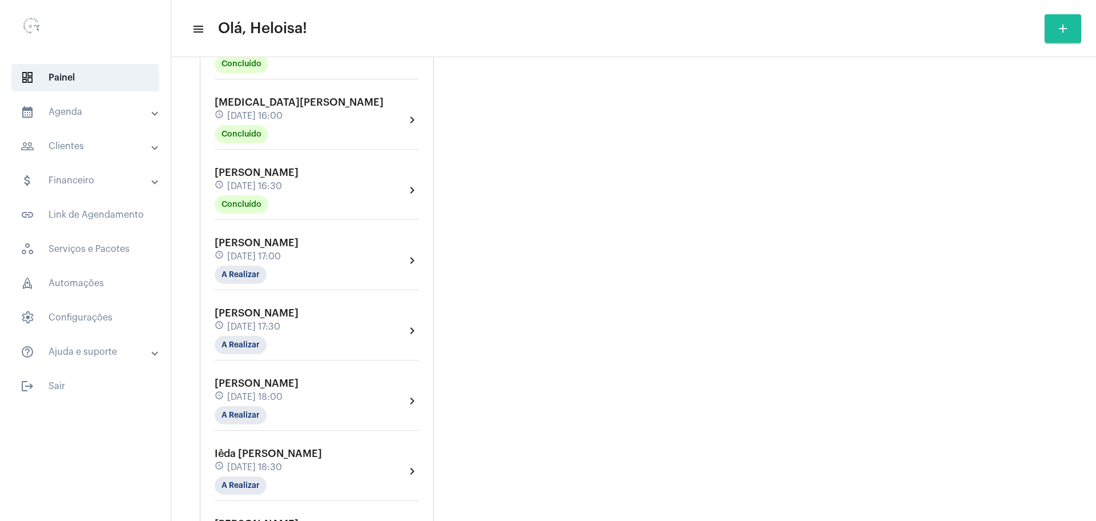
scroll to position [1285, 0]
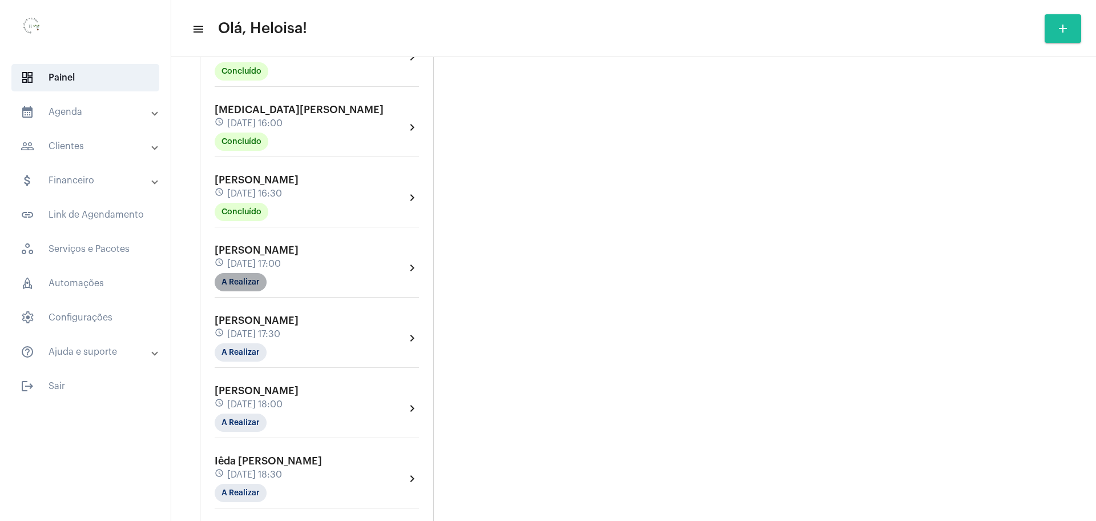
click at [228, 274] on mat-chip "A Realizar" at bounding box center [241, 282] width 52 height 18
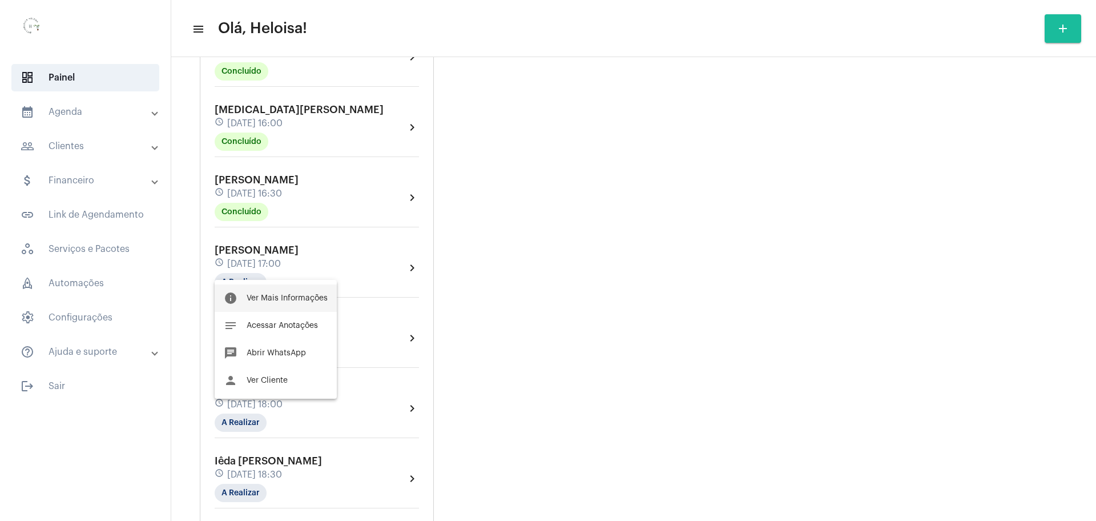
click at [275, 294] on span "Ver Mais Informações" at bounding box center [287, 298] width 81 height 8
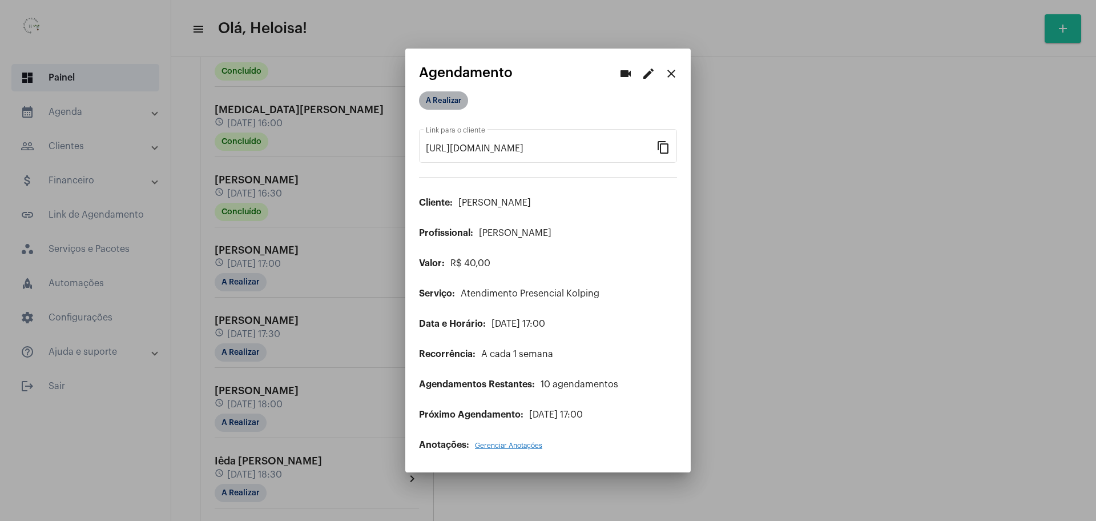
click at [445, 101] on mat-chip "A Realizar" at bounding box center [443, 100] width 49 height 18
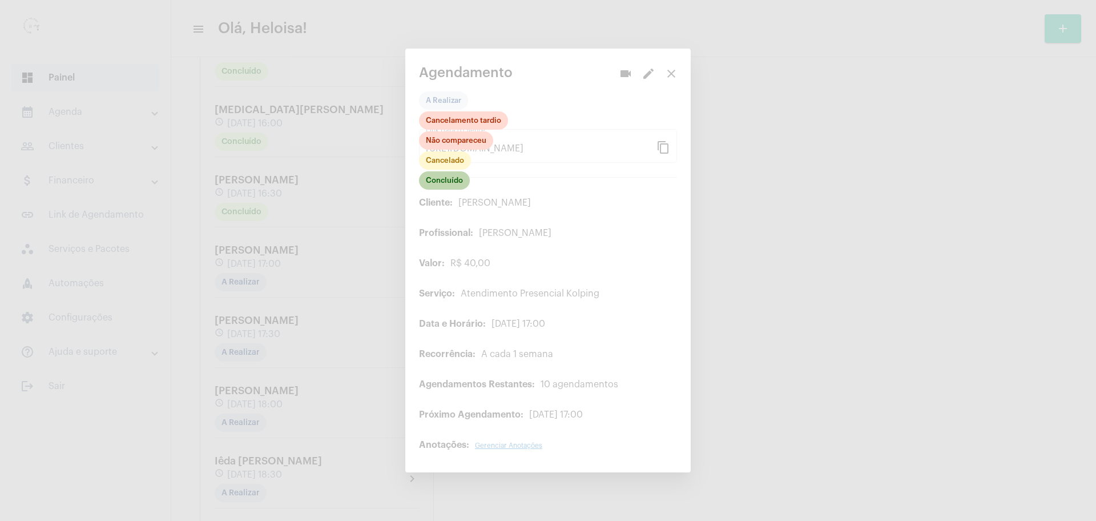
click at [441, 188] on mat-chip "Concluído" at bounding box center [444, 180] width 51 height 18
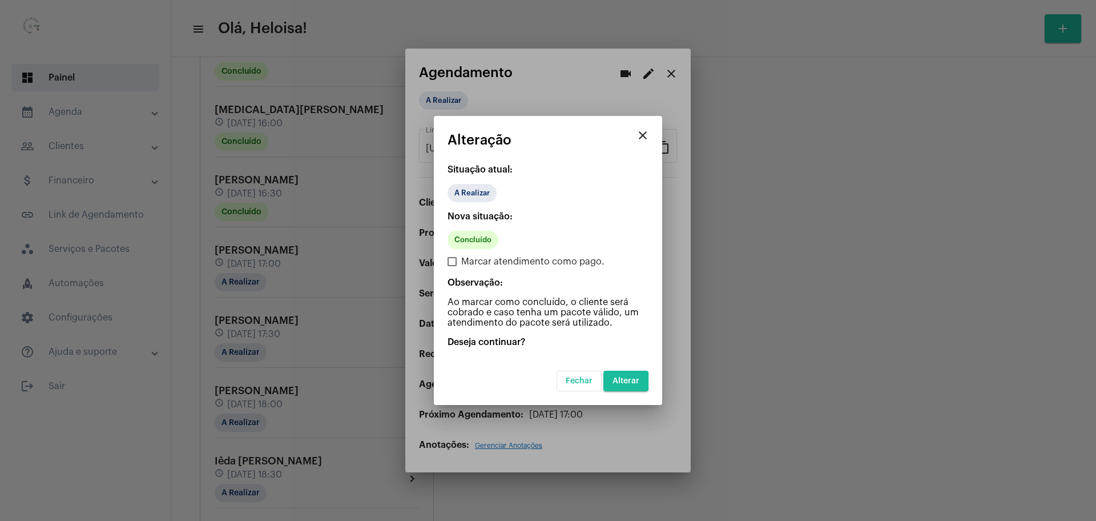
click at [632, 381] on span "Alterar" at bounding box center [626, 381] width 27 height 8
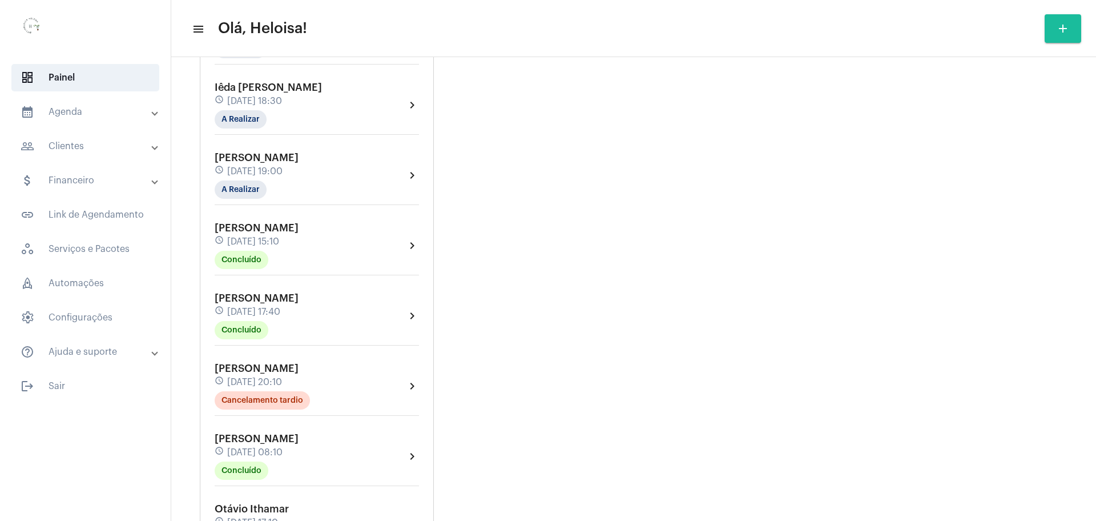
scroll to position [1499, 0]
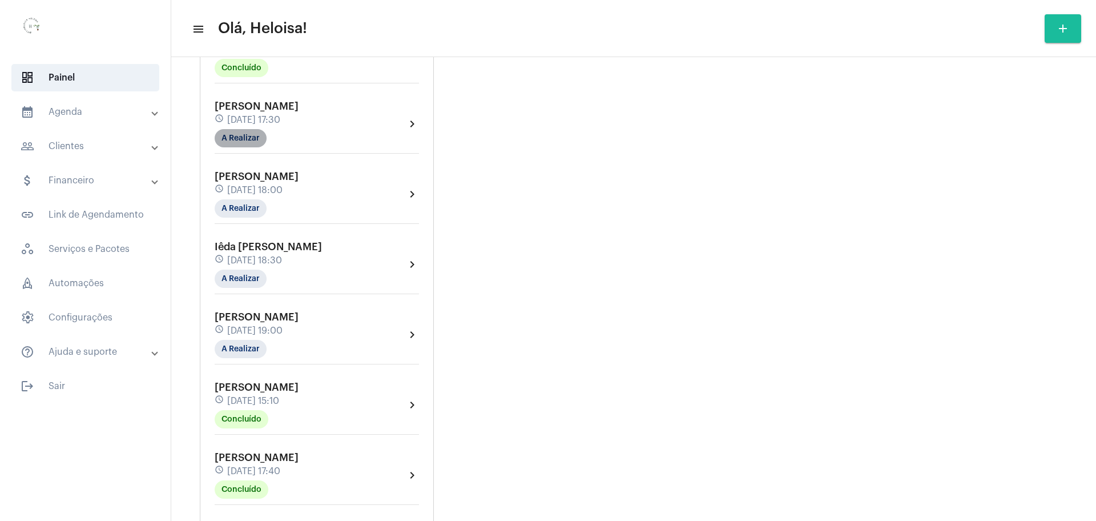
click at [236, 129] on mat-chip "A Realizar" at bounding box center [241, 138] width 52 height 18
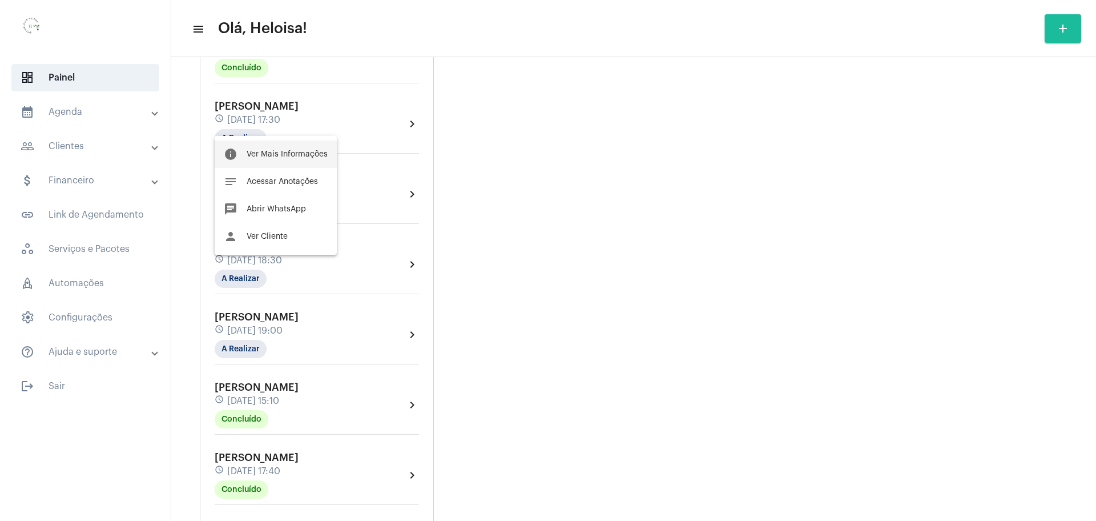
click at [299, 156] on span "Ver Mais Informações" at bounding box center [287, 154] width 81 height 8
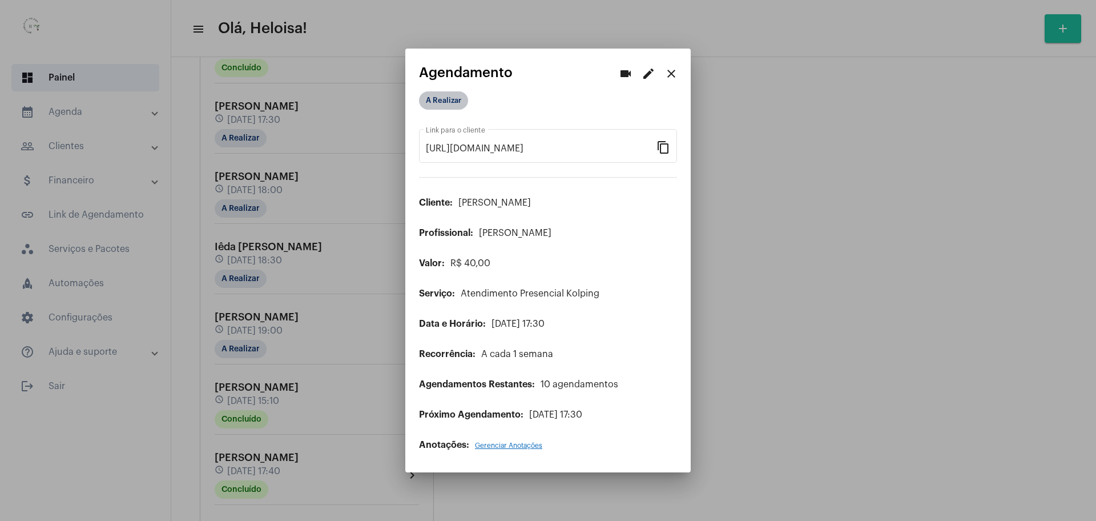
click at [441, 99] on mat-chip "A Realizar" at bounding box center [443, 100] width 49 height 18
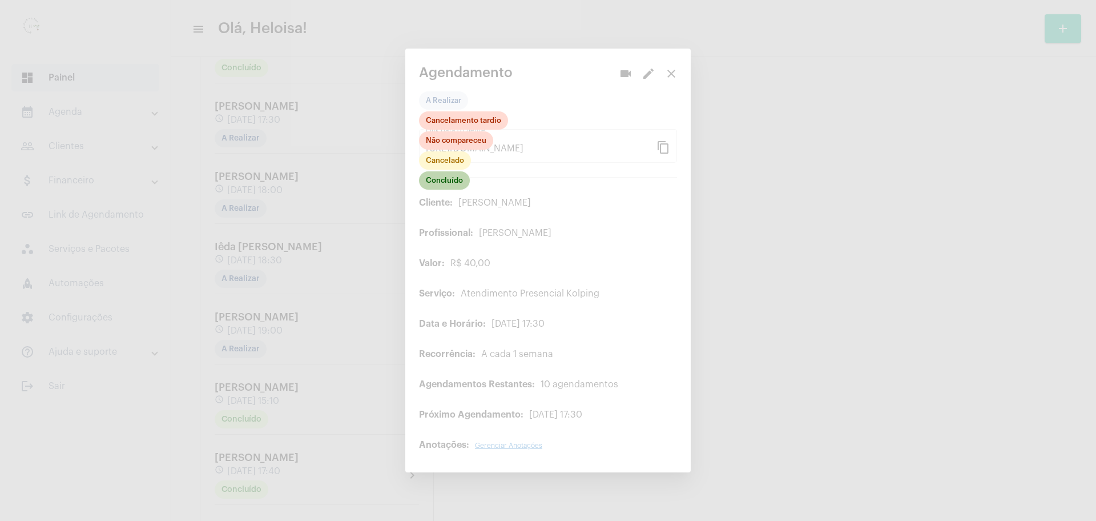
click at [453, 179] on mat-chip "Concluído" at bounding box center [444, 180] width 51 height 18
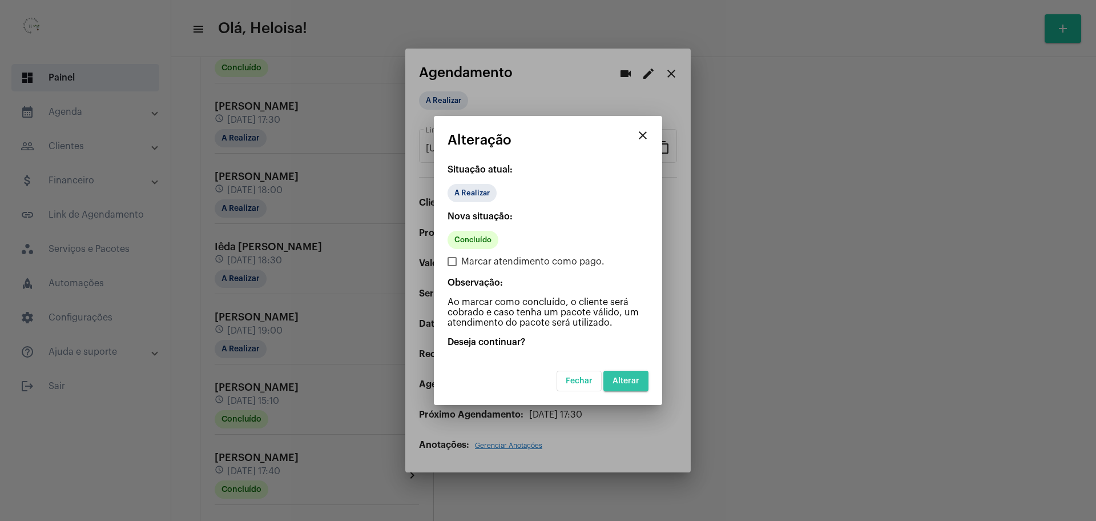
click at [622, 383] on span "Alterar" at bounding box center [626, 381] width 27 height 8
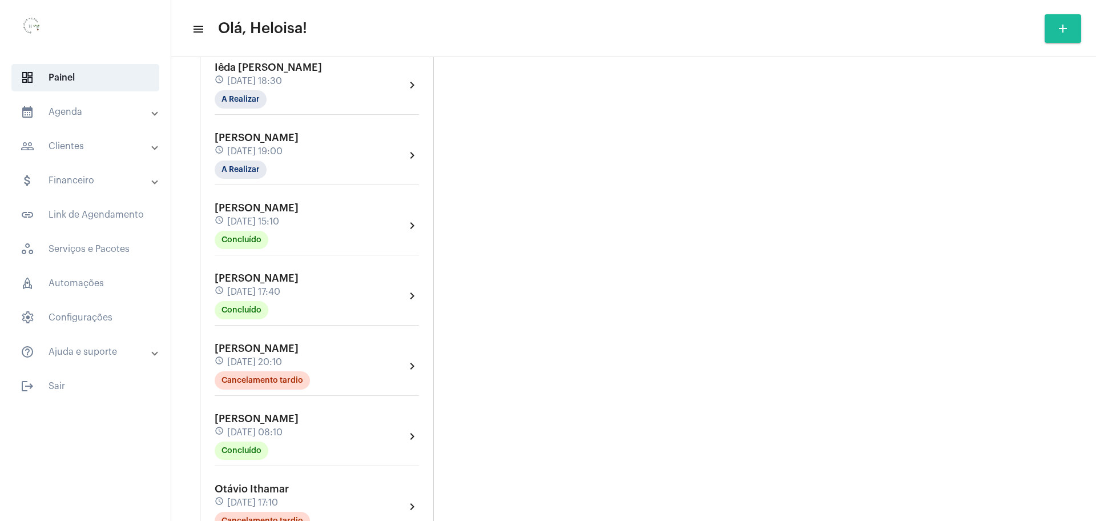
scroll to position [1642, 0]
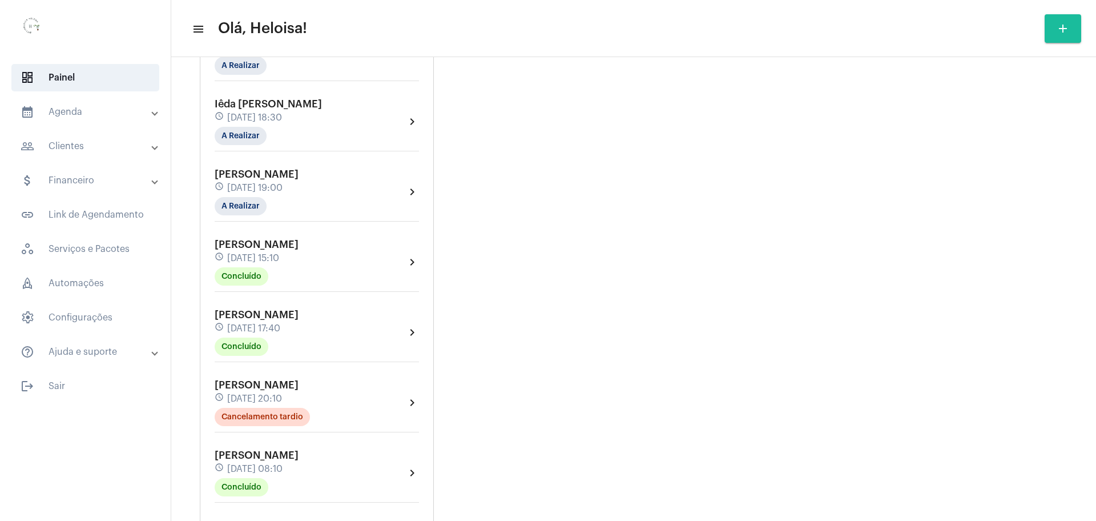
click at [230, 113] on div "Iêda [PERSON_NAME] schedule [DATE] 18:30 A Realizar" at bounding box center [268, 121] width 107 height 47
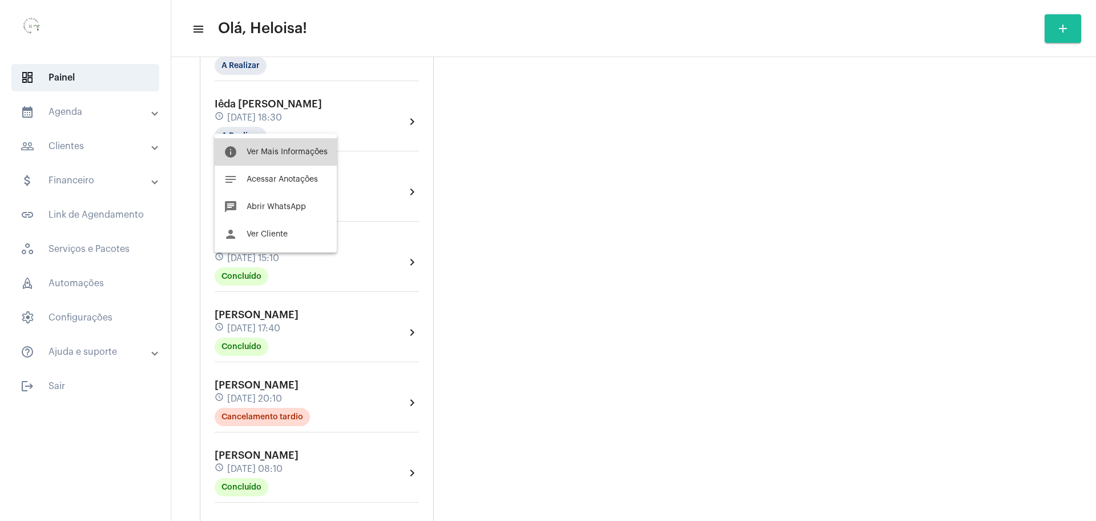
click at [287, 156] on button "info Ver Mais Informações" at bounding box center [276, 151] width 122 height 27
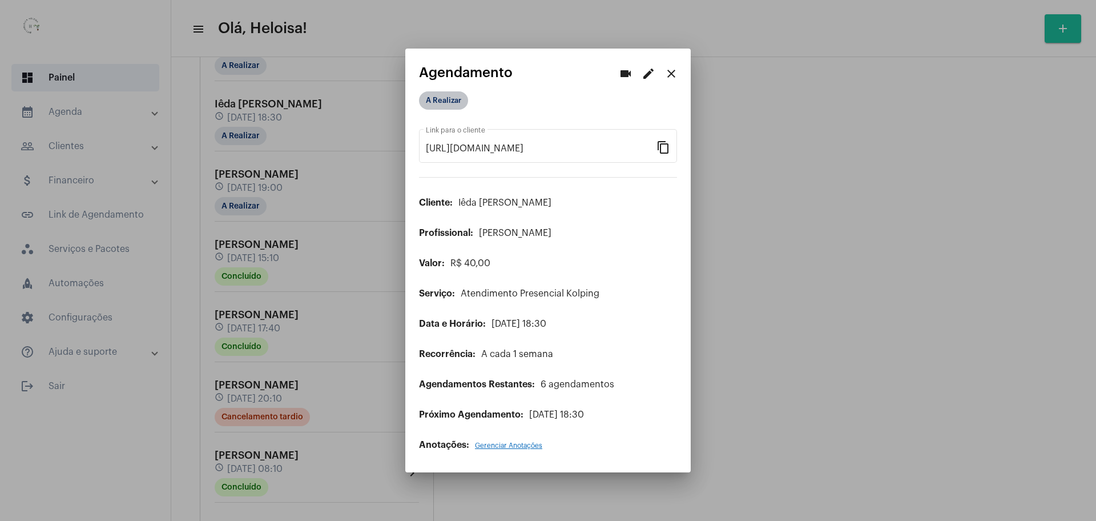
click at [424, 103] on mat-chip "A Realizar" at bounding box center [443, 100] width 49 height 18
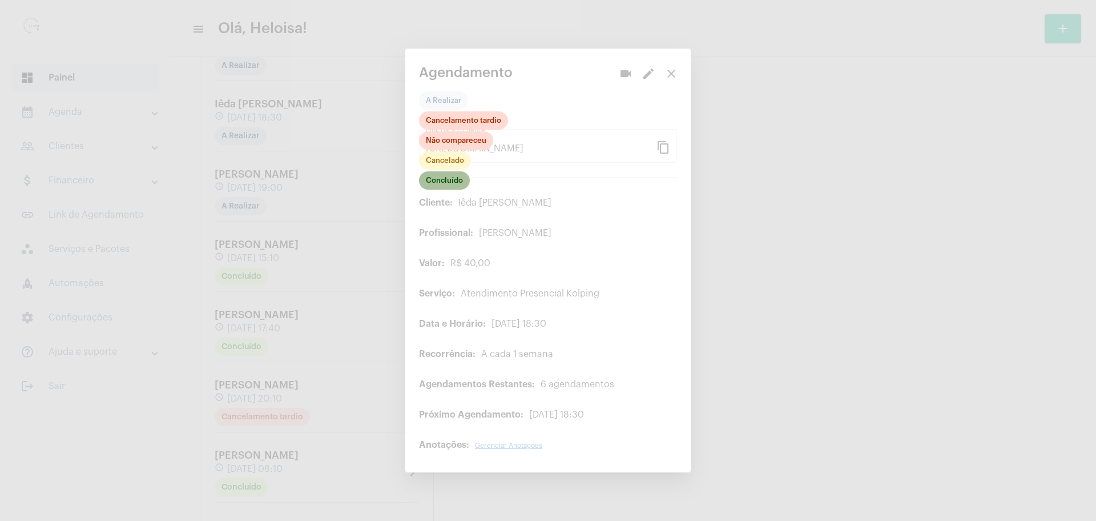
click at [447, 181] on mat-chip "Concluído" at bounding box center [444, 180] width 51 height 18
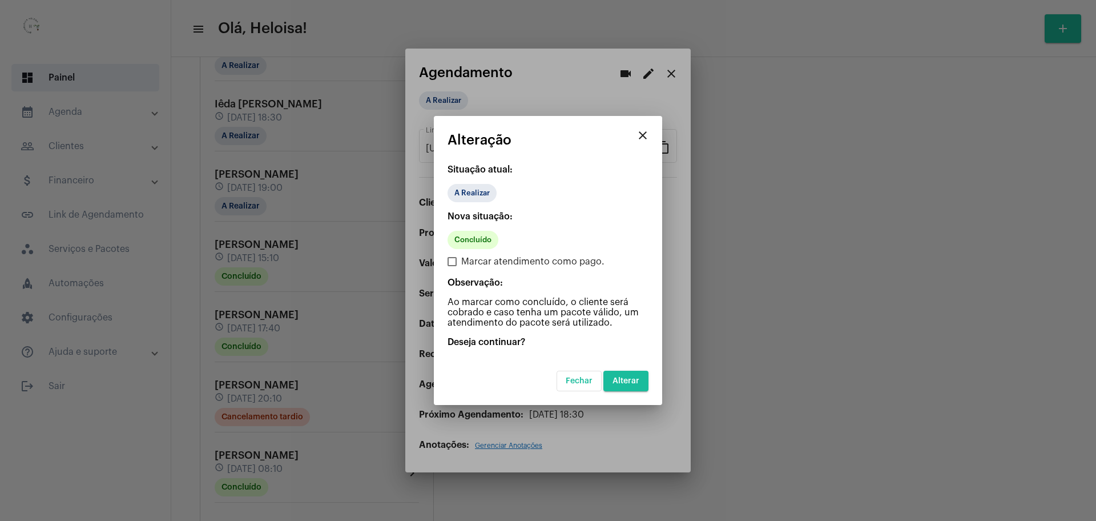
click at [640, 385] on button "Alterar" at bounding box center [626, 381] width 45 height 21
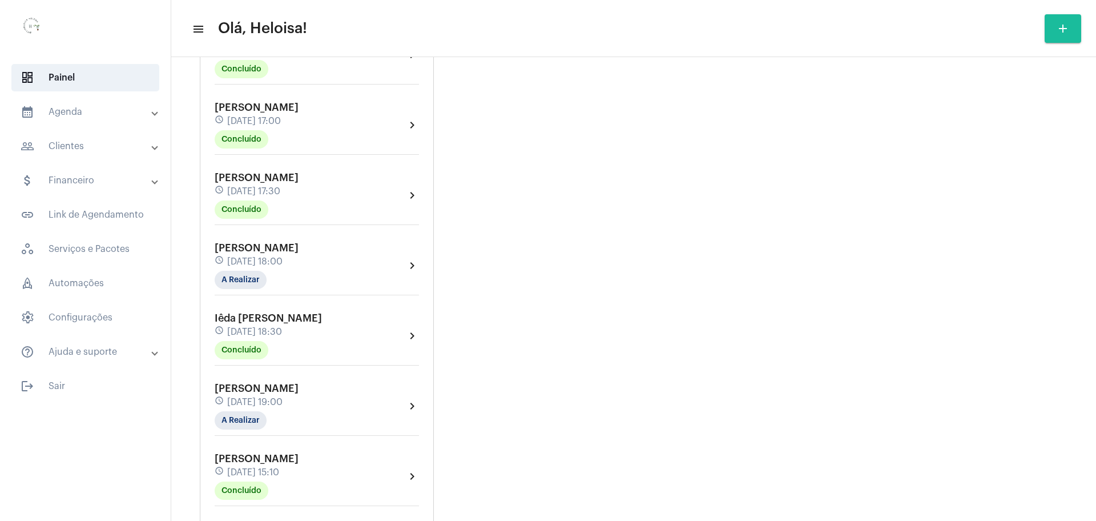
scroll to position [1499, 0]
click at [245, 204] on mat-chip "A Realizar" at bounding box center [241, 208] width 52 height 18
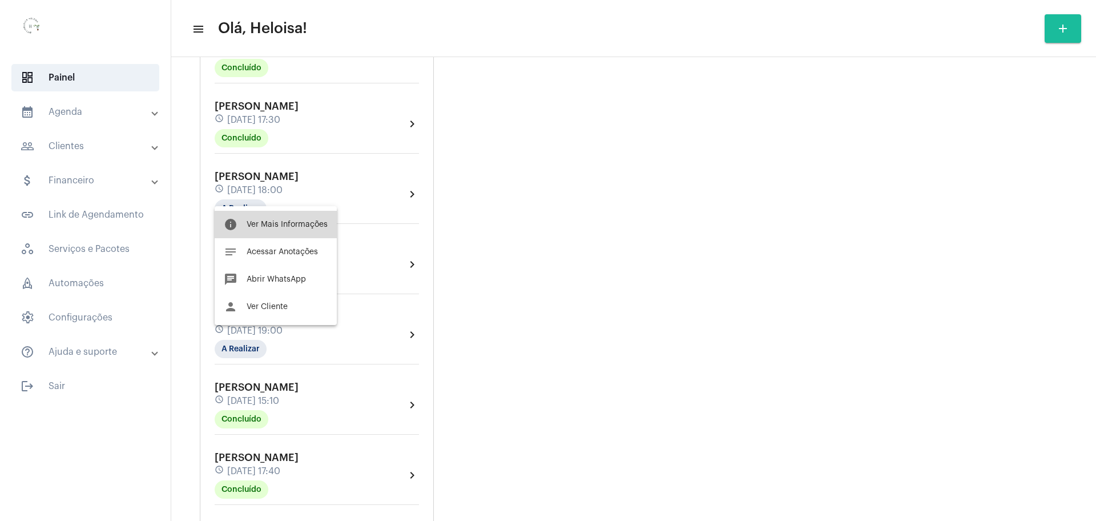
click at [280, 224] on span "Ver Mais Informações" at bounding box center [287, 224] width 81 height 8
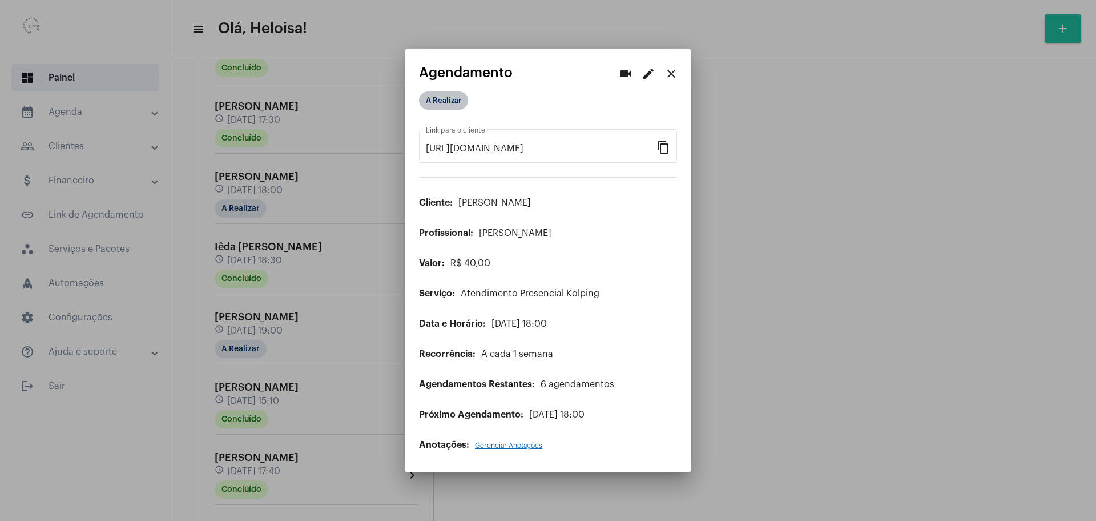
click at [456, 102] on mat-chip "A Realizar" at bounding box center [443, 100] width 49 height 18
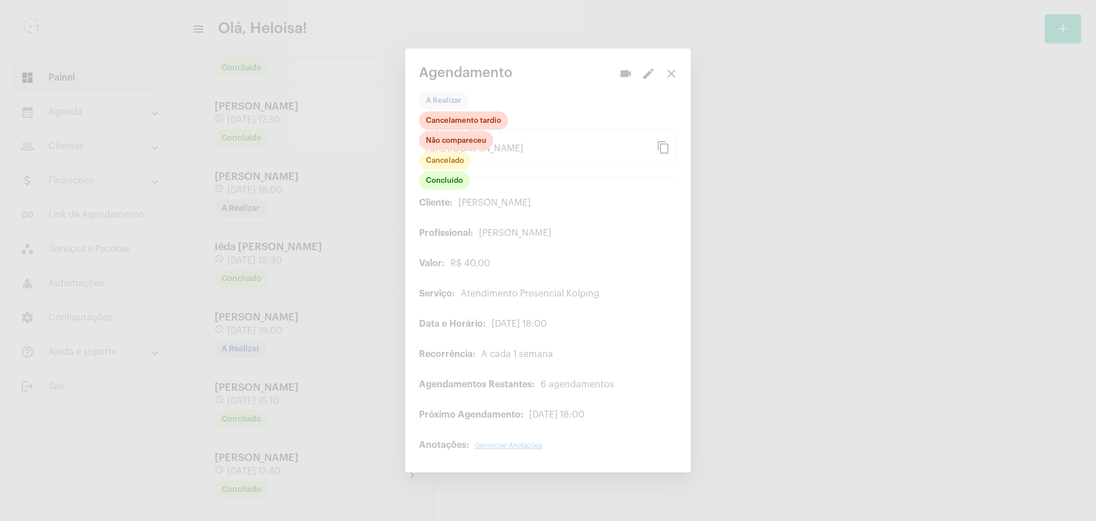
click at [446, 193] on div at bounding box center [548, 260] width 1096 height 521
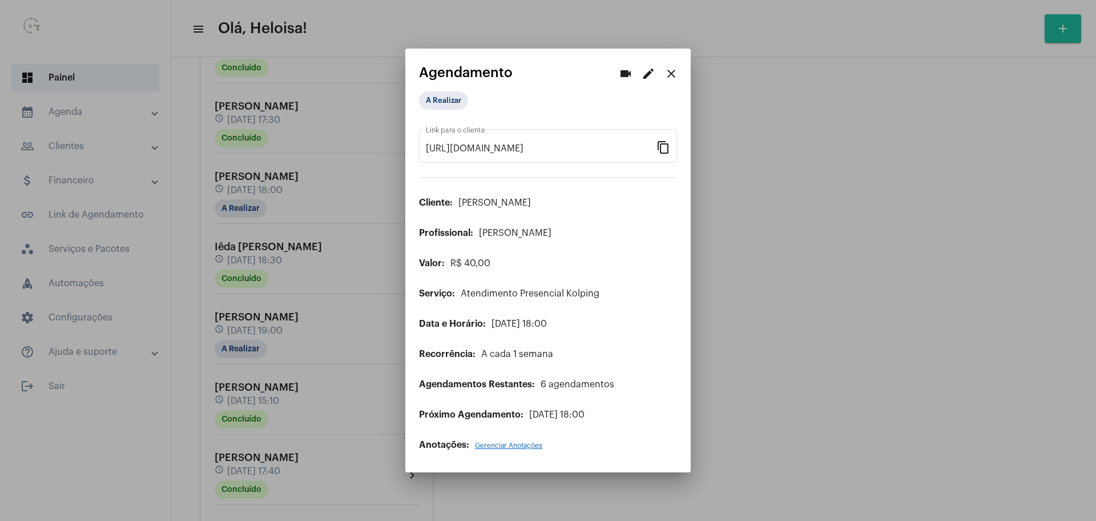
click at [431, 85] on app-view-schedule "videocam edit close Agendamento A Realizar [URL][DOMAIN_NAME] Link para o clien…" at bounding box center [548, 257] width 258 height 385
click at [435, 95] on mat-chip "A Realizar" at bounding box center [443, 100] width 49 height 18
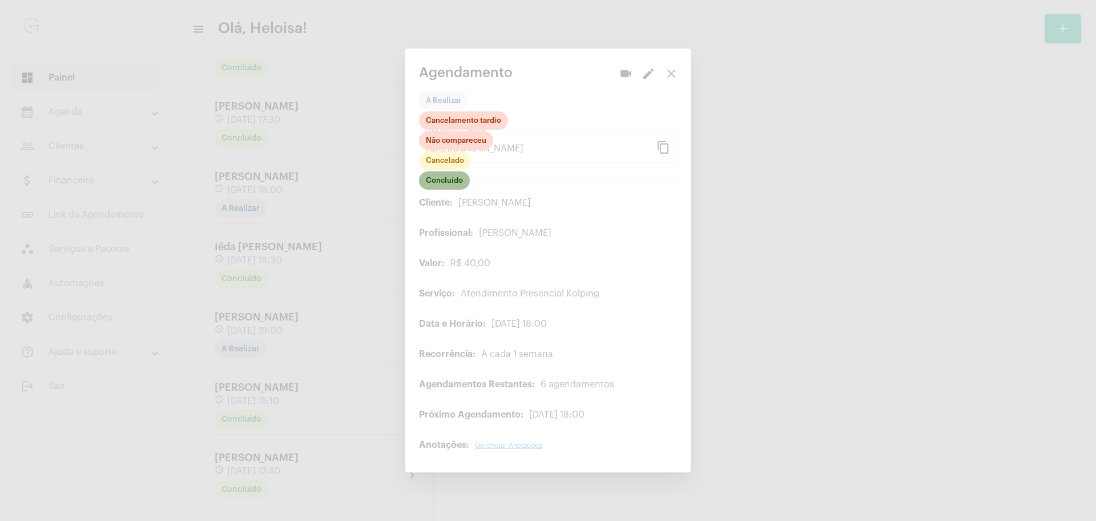
click at [455, 177] on mat-chip "Concluído" at bounding box center [444, 180] width 51 height 18
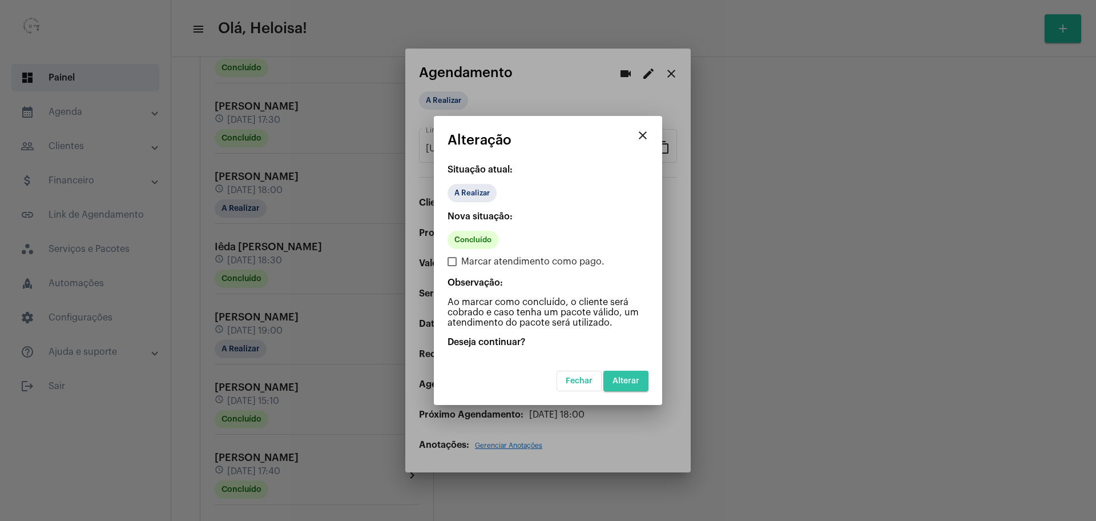
click at [628, 377] on span "Alterar" at bounding box center [626, 381] width 27 height 8
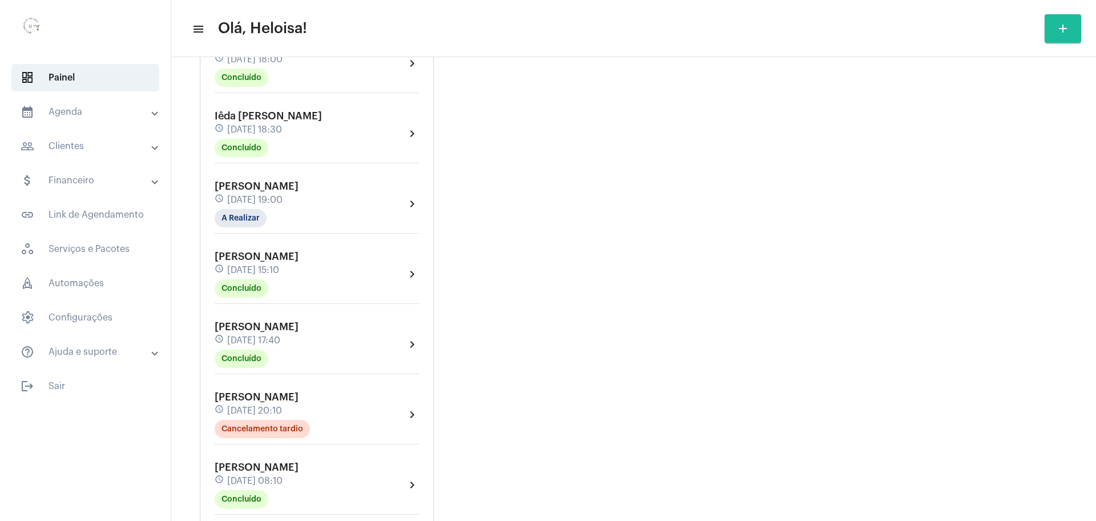
scroll to position [1642, 0]
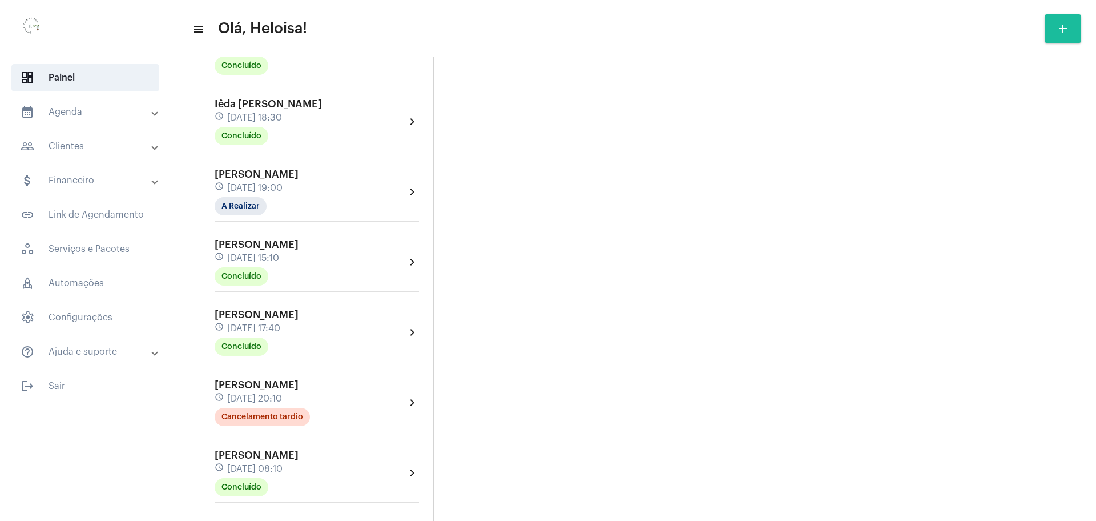
click at [244, 204] on div "[PERSON_NAME] schedule [DATE] 19:00 A Realizar chevron_right" at bounding box center [317, 195] width 210 height 59
click at [236, 200] on mat-chip "A Realizar" at bounding box center [241, 206] width 52 height 18
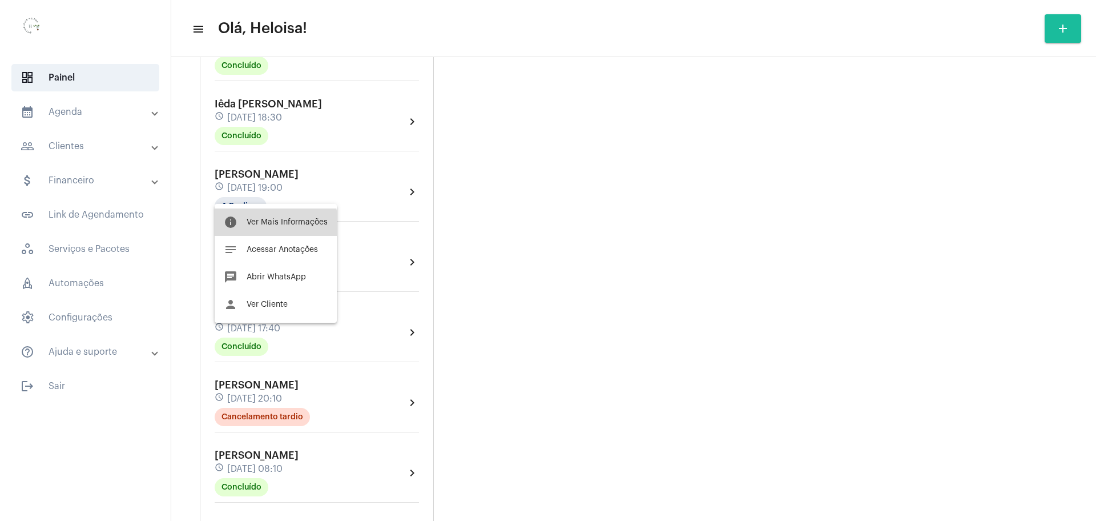
click at [275, 228] on button "info Ver Mais Informações" at bounding box center [276, 221] width 122 height 27
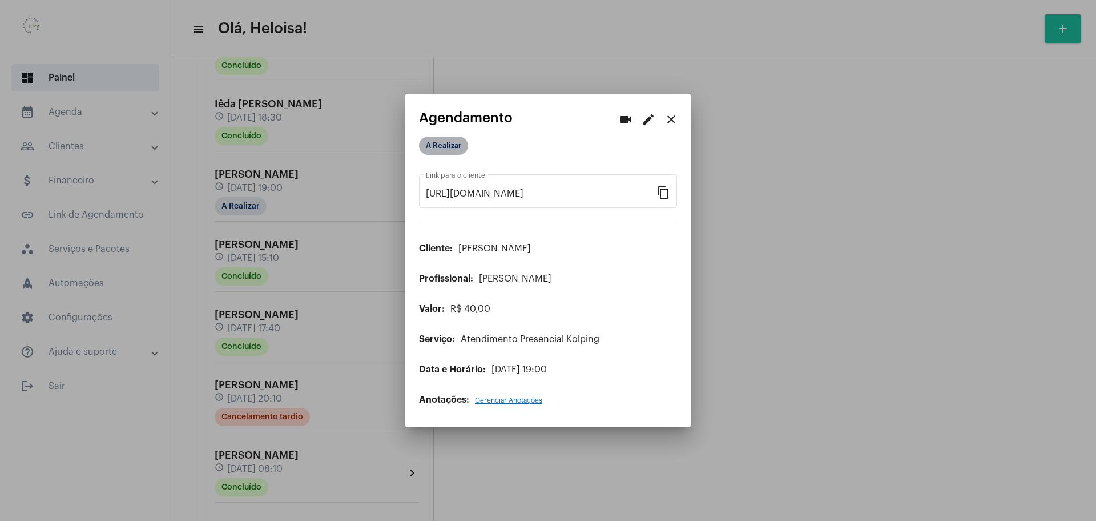
click at [453, 146] on mat-chip "A Realizar" at bounding box center [443, 145] width 49 height 18
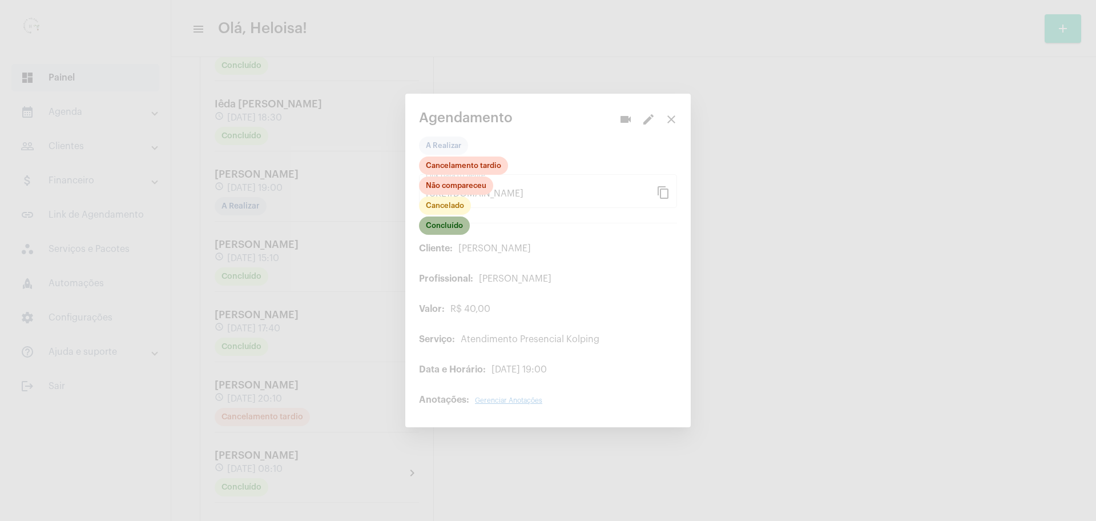
click at [459, 226] on mat-chip "Concluído" at bounding box center [444, 225] width 51 height 18
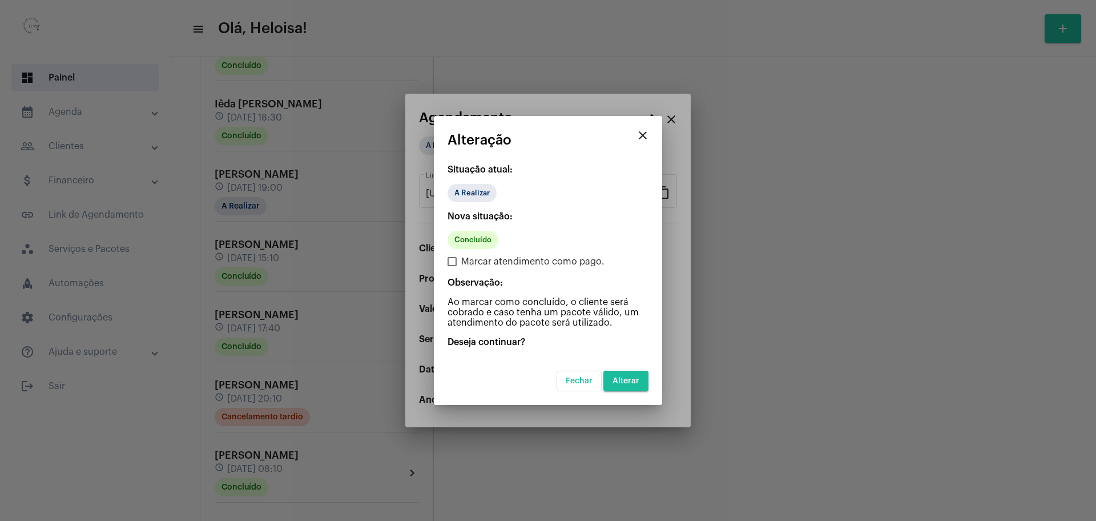
click at [618, 381] on span "Alterar" at bounding box center [626, 381] width 27 height 8
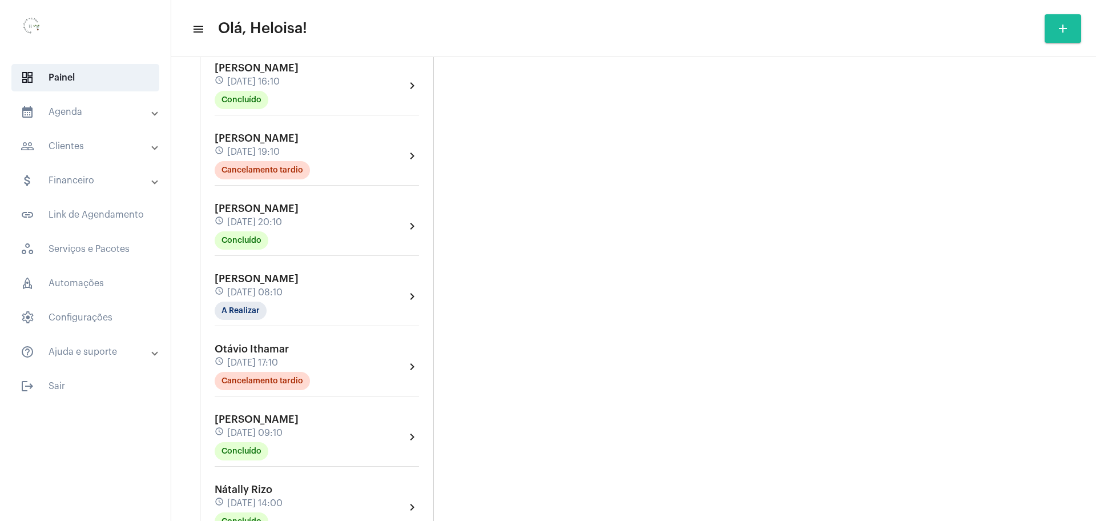
scroll to position [6067, 0]
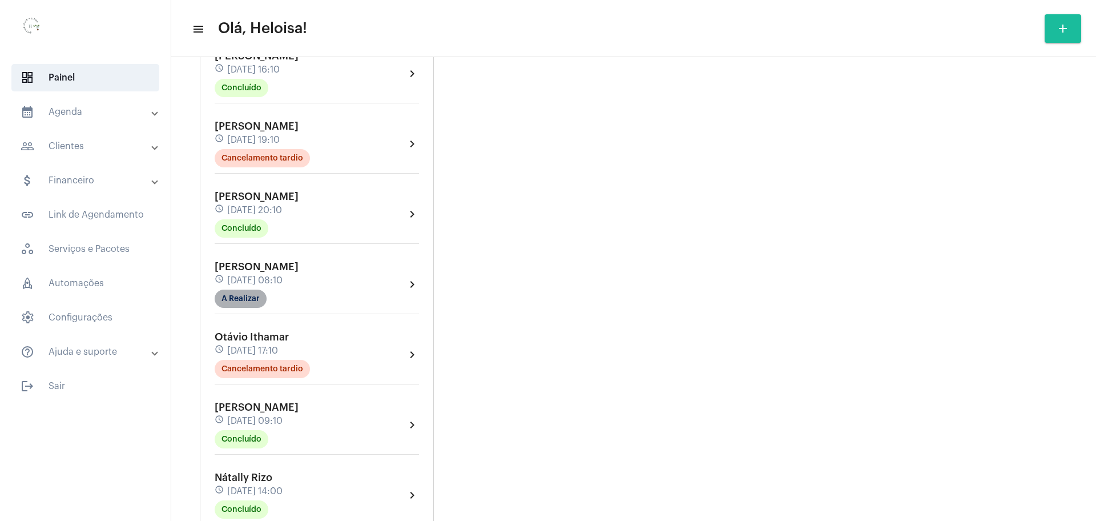
click at [235, 289] on mat-chip "A Realizar" at bounding box center [241, 298] width 52 height 18
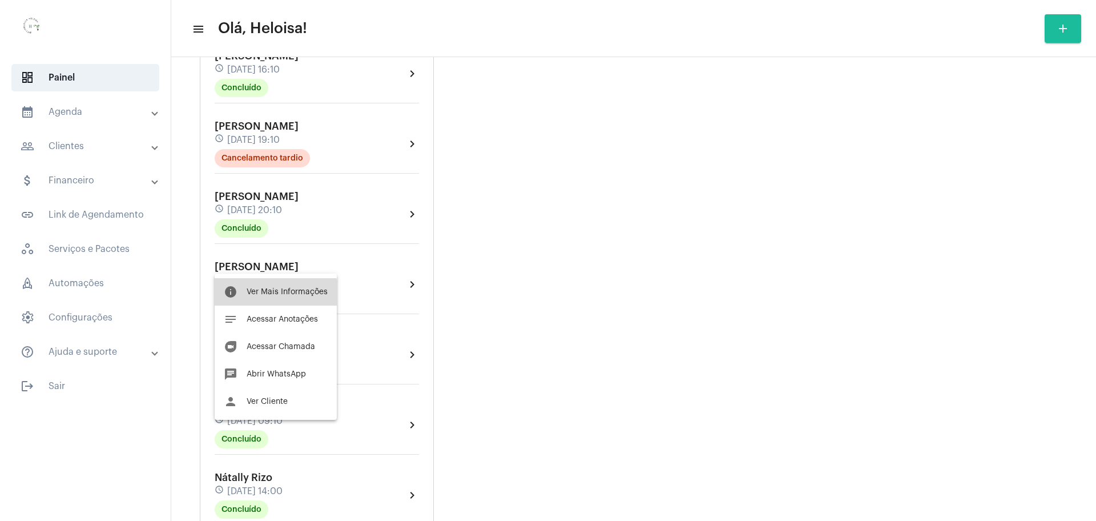
click at [264, 293] on span "Ver Mais Informações" at bounding box center [287, 292] width 81 height 8
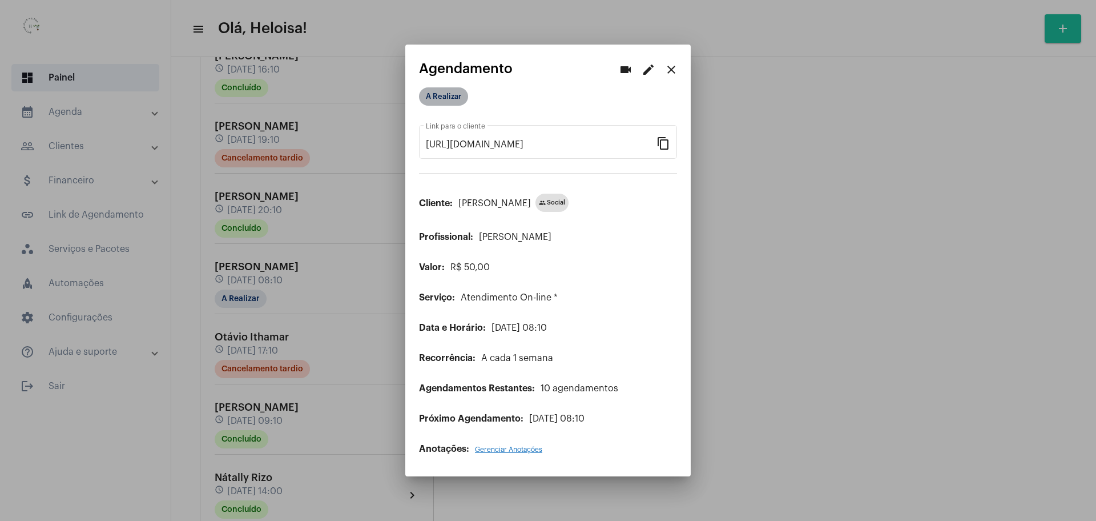
click at [435, 102] on mat-chip "A Realizar" at bounding box center [443, 96] width 49 height 18
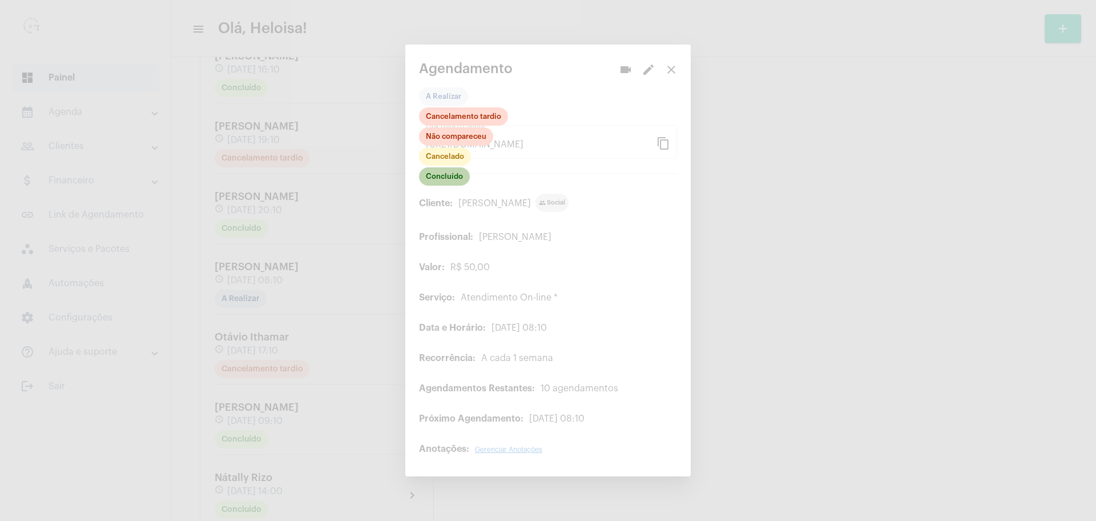
click at [449, 179] on mat-chip "Concluído" at bounding box center [444, 176] width 51 height 18
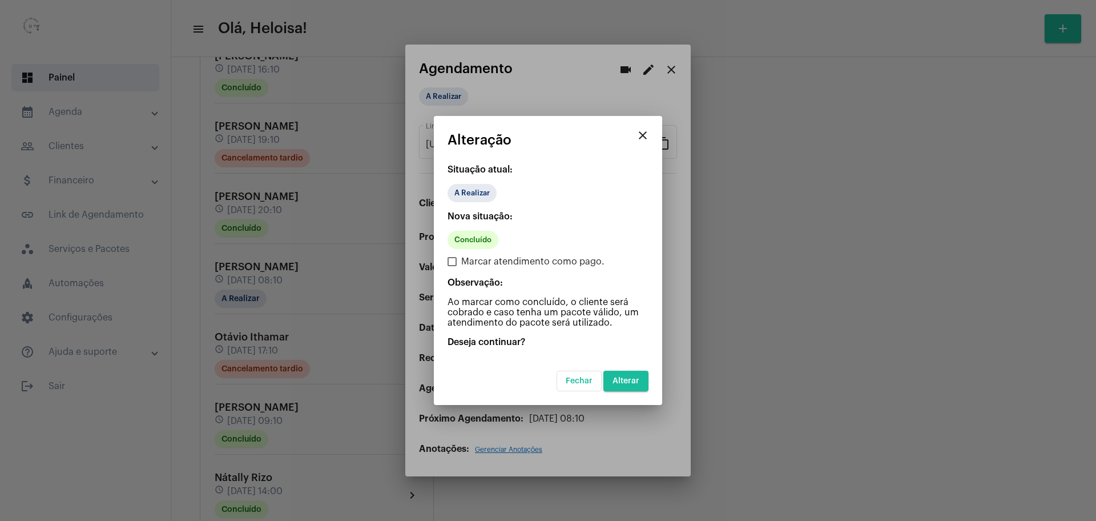
click at [637, 387] on button "Alterar" at bounding box center [626, 381] width 45 height 21
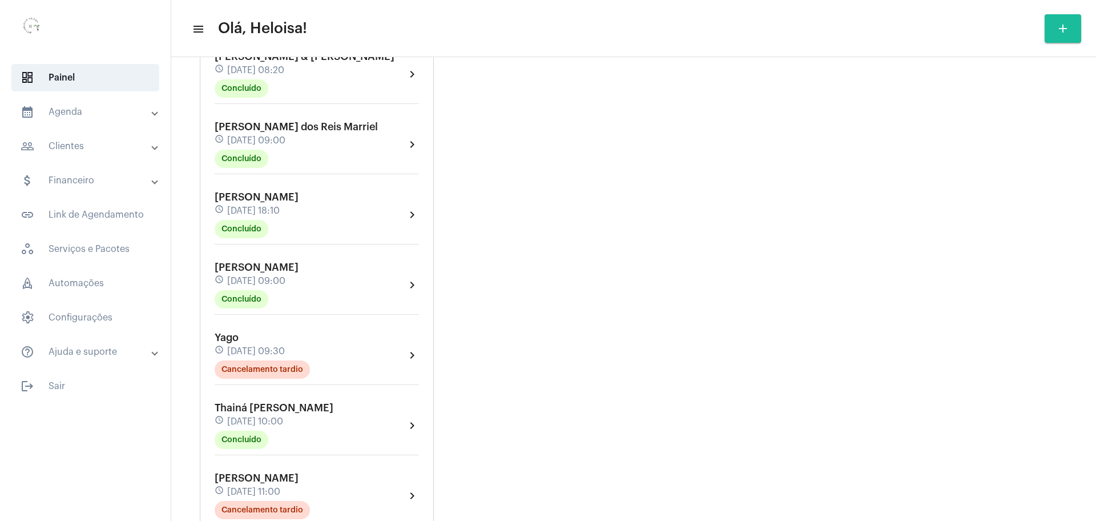
scroll to position [6711, 0]
